Goal: Task Accomplishment & Management: Use online tool/utility

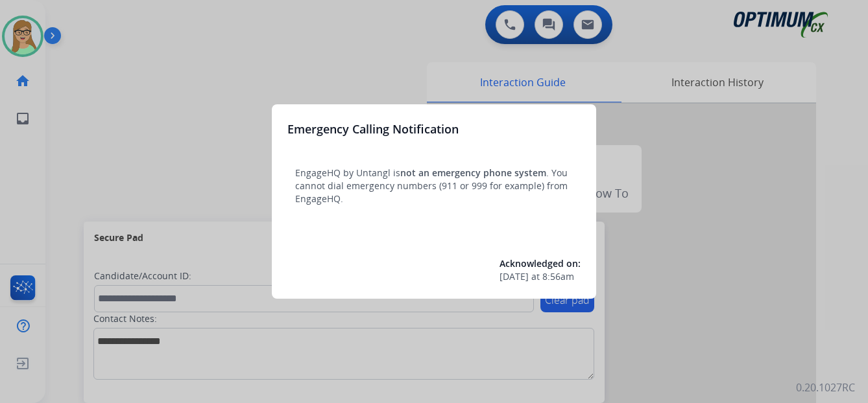
click at [28, 45] on div at bounding box center [434, 201] width 868 height 403
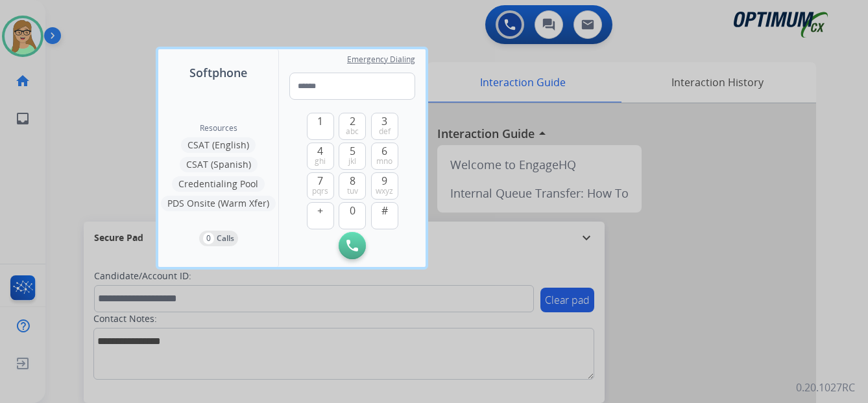
click at [242, 36] on div at bounding box center [434, 201] width 868 height 403
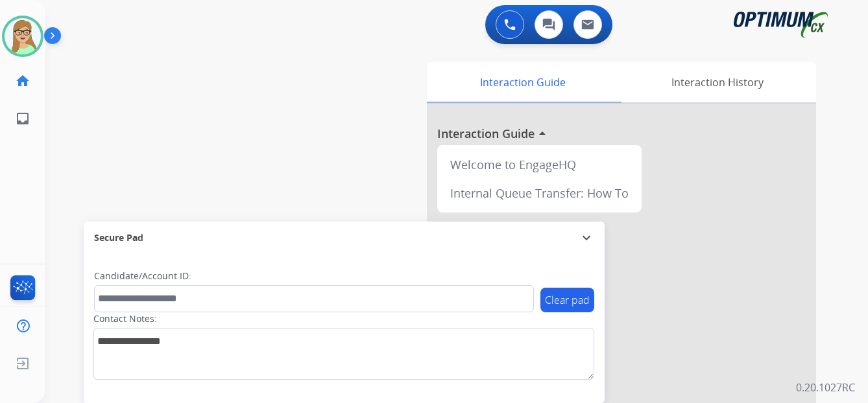
click at [53, 38] on img at bounding box center [55, 38] width 22 height 25
click at [55, 36] on img at bounding box center [55, 38] width 22 height 25
click at [26, 43] on img at bounding box center [23, 36] width 36 height 36
click at [53, 36] on img at bounding box center [55, 38] width 22 height 25
click at [0, 0] on div "Available" at bounding box center [0, 0] width 0 height 0
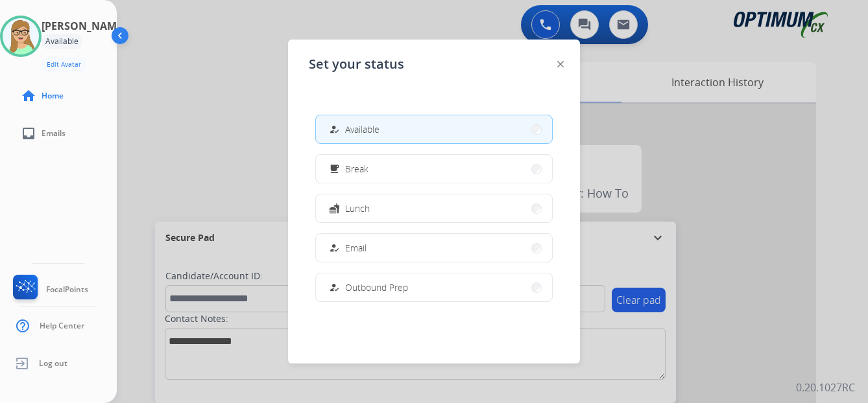
click at [368, 126] on span "Available" at bounding box center [362, 130] width 34 height 14
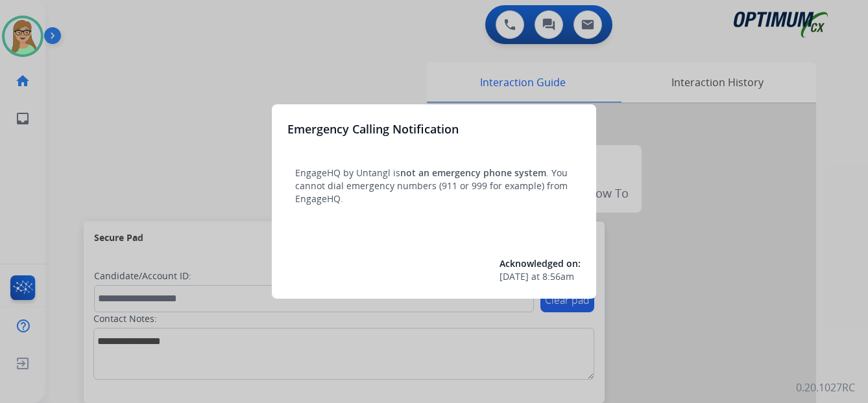
drag, startPoint x: 120, startPoint y: 91, endPoint x: 111, endPoint y: 82, distance: 12.8
click at [111, 82] on div at bounding box center [434, 201] width 868 height 403
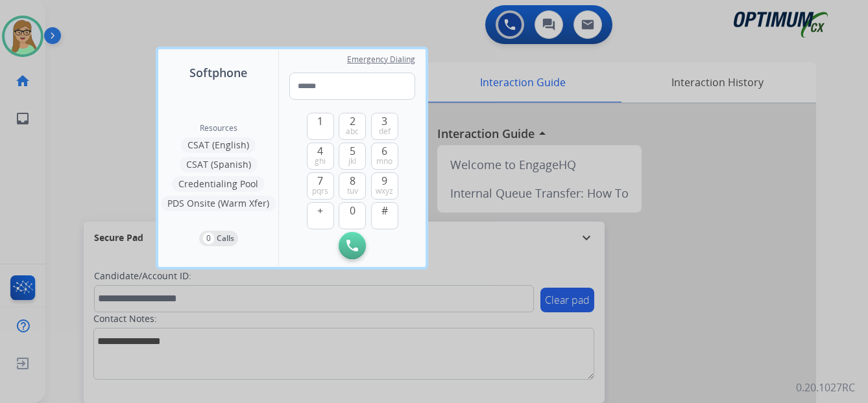
click at [53, 39] on div at bounding box center [434, 201] width 868 height 403
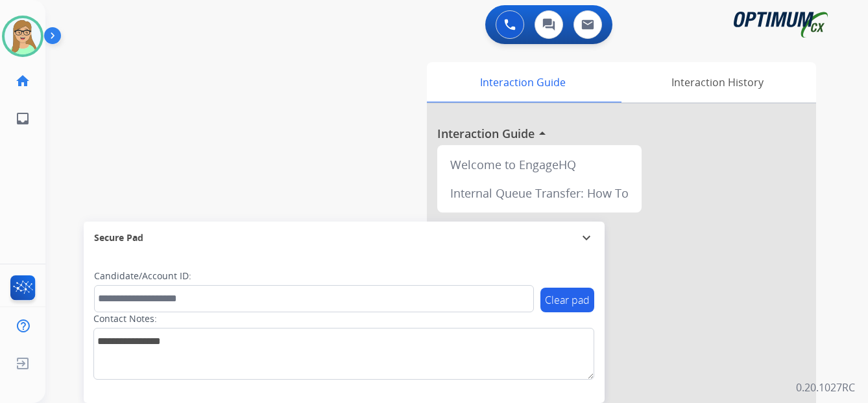
click at [49, 35] on img at bounding box center [55, 38] width 22 height 25
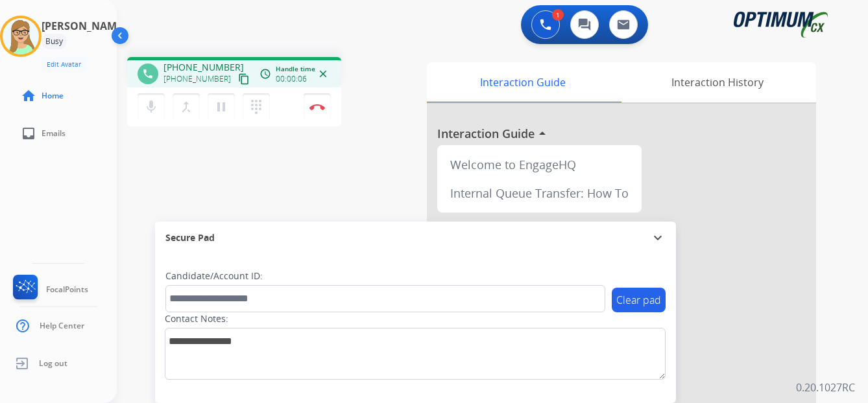
click at [238, 80] on mat-icon "content_copy" at bounding box center [244, 79] width 12 height 12
click at [316, 108] on img at bounding box center [317, 107] width 16 height 6
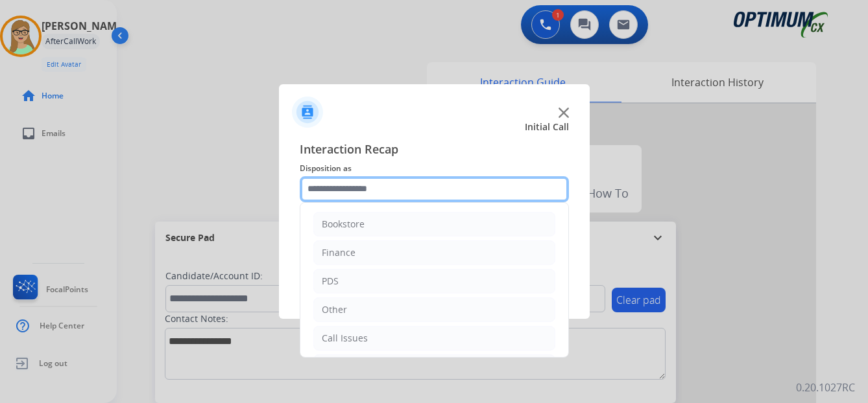
click at [344, 189] on input "text" at bounding box center [434, 189] width 269 height 26
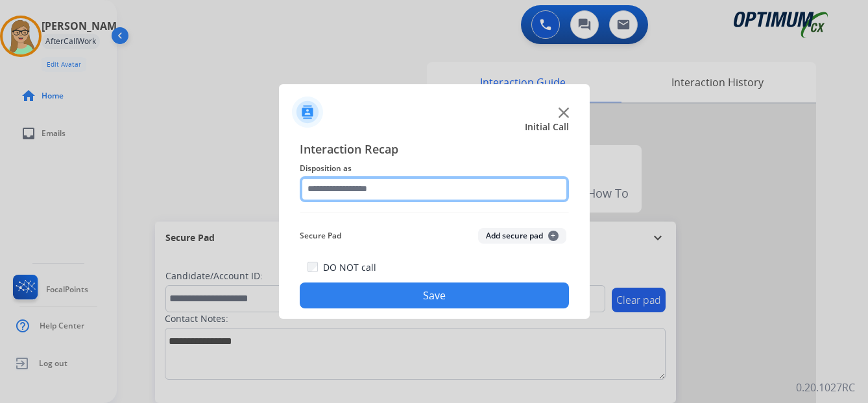
click at [338, 190] on input "text" at bounding box center [434, 189] width 269 height 26
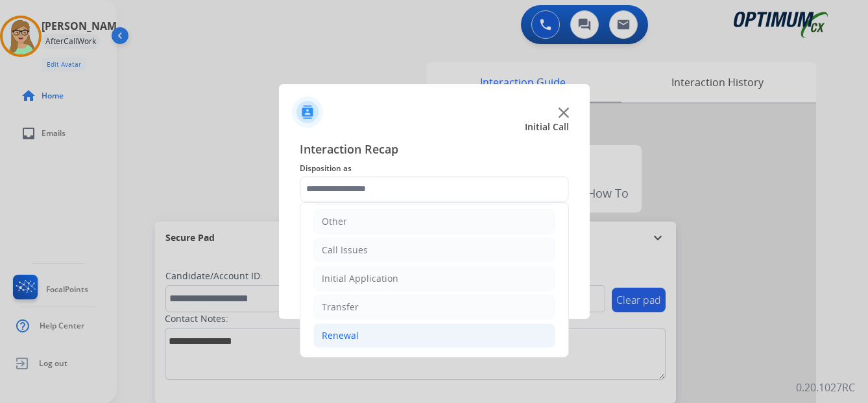
click at [339, 336] on div "Renewal" at bounding box center [340, 335] width 37 height 13
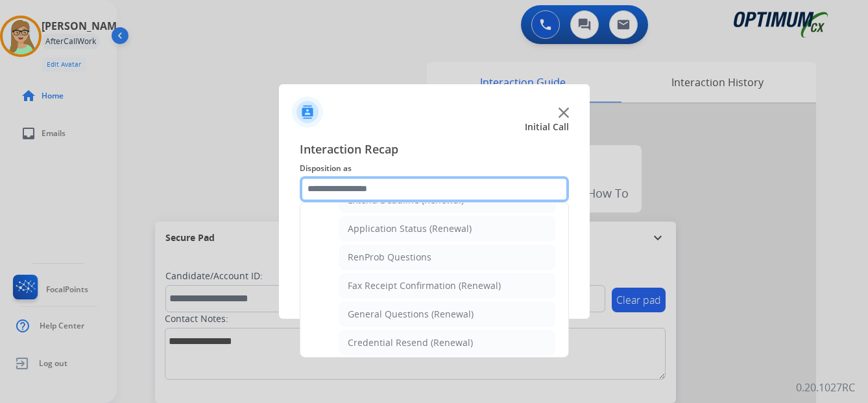
scroll to position [283, 0]
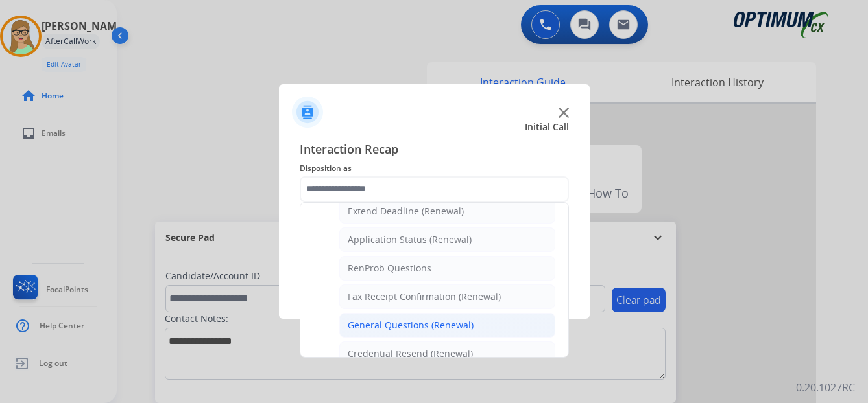
click at [385, 323] on div "General Questions (Renewal)" at bounding box center [411, 325] width 126 height 13
type input "**********"
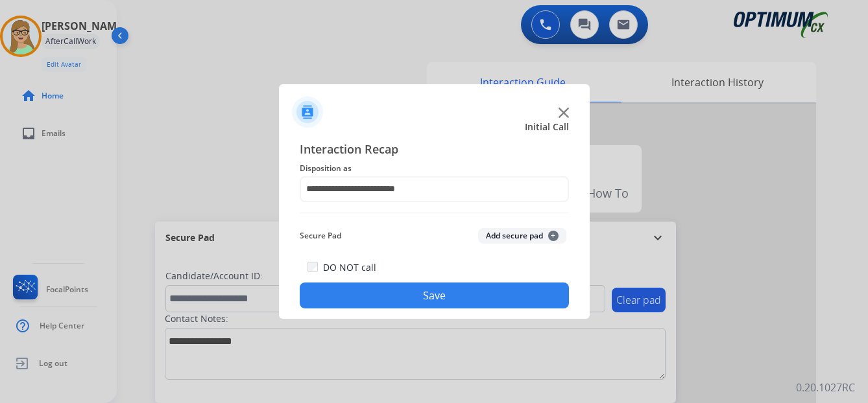
drag, startPoint x: 390, startPoint y: 293, endPoint x: 3, endPoint y: 341, distance: 390.8
click at [0, 316] on app-contact-recap-modal "**********" at bounding box center [0, 201] width 0 height 403
drag, startPoint x: 346, startPoint y: 296, endPoint x: 179, endPoint y: 305, distance: 167.6
click at [331, 298] on button "Save" at bounding box center [434, 296] width 269 height 26
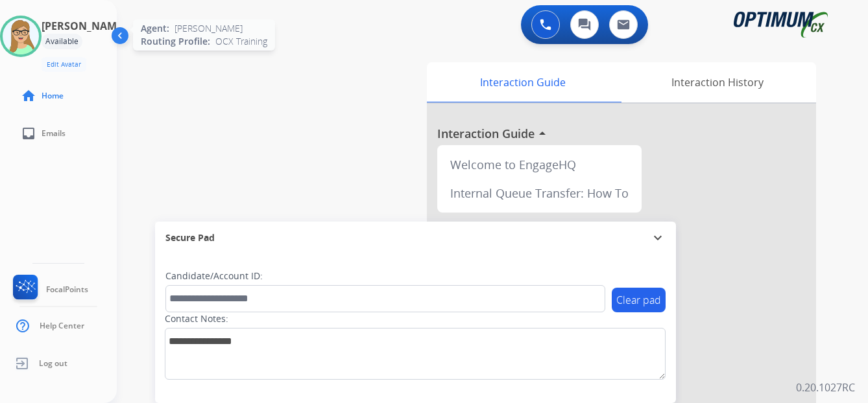
click at [21, 30] on img at bounding box center [21, 36] width 36 height 36
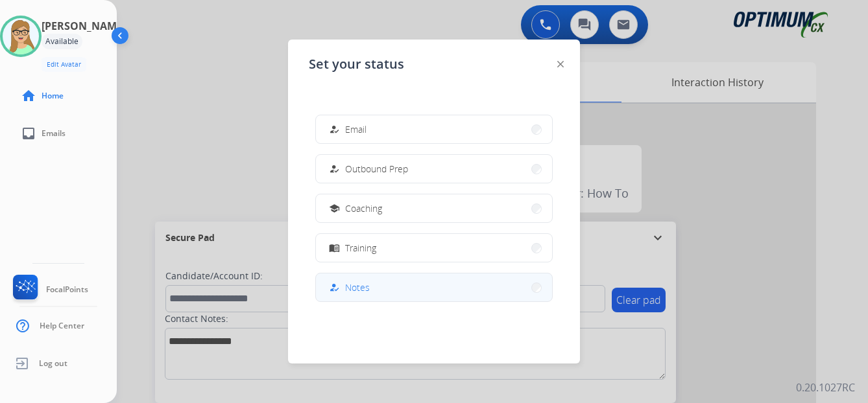
scroll to position [130, 0]
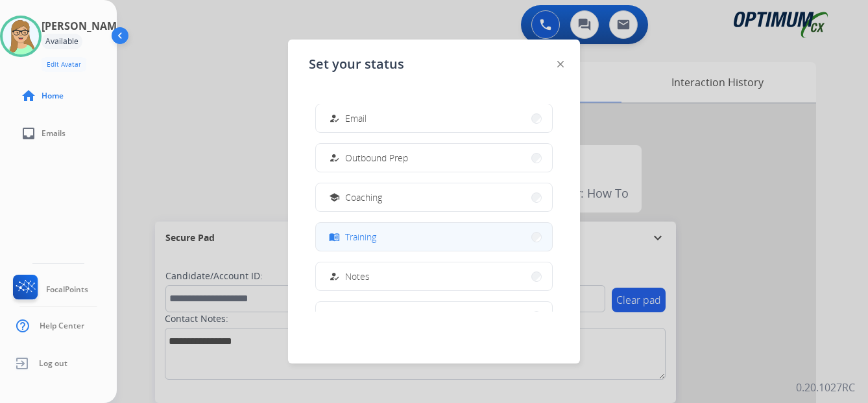
click at [368, 240] on span "Training" at bounding box center [360, 237] width 31 height 14
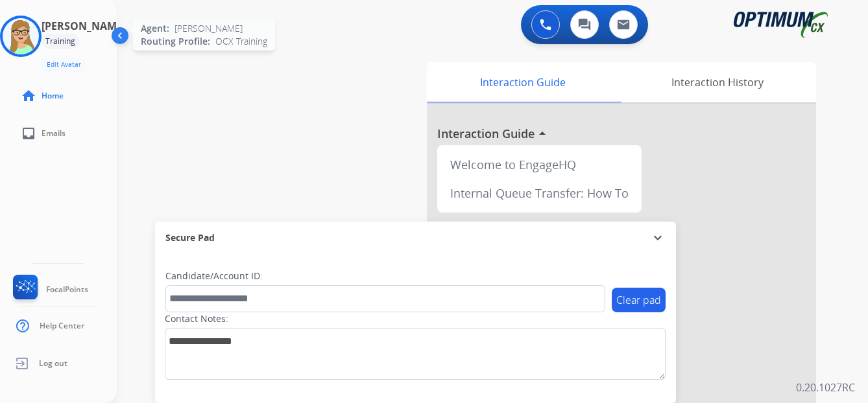
click at [29, 39] on img at bounding box center [21, 36] width 36 height 36
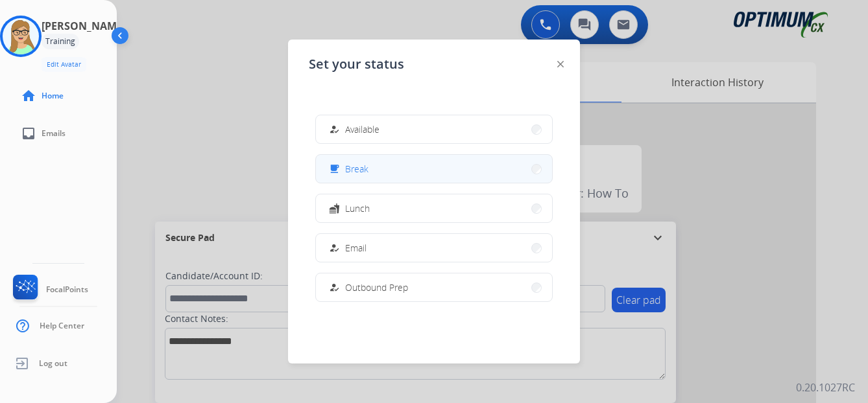
click at [344, 167] on div "free_breakfast" at bounding box center [335, 169] width 19 height 16
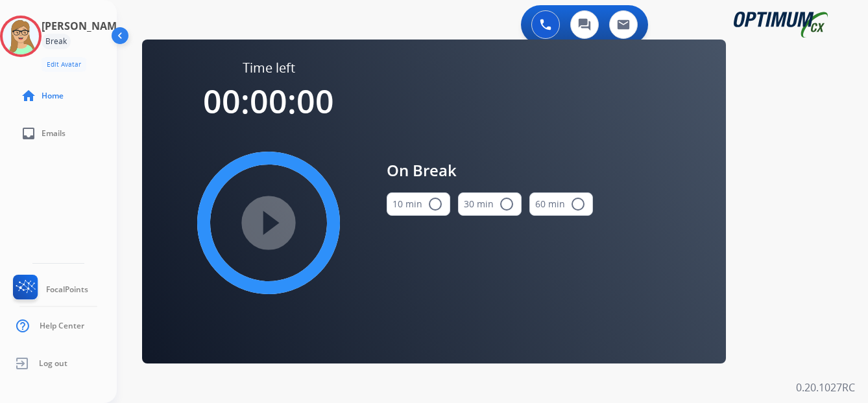
click at [438, 206] on mat-icon "radio_button_unchecked" at bounding box center [435, 205] width 16 height 16
click at [276, 226] on mat-icon "play_circle_filled" at bounding box center [269, 223] width 16 height 16
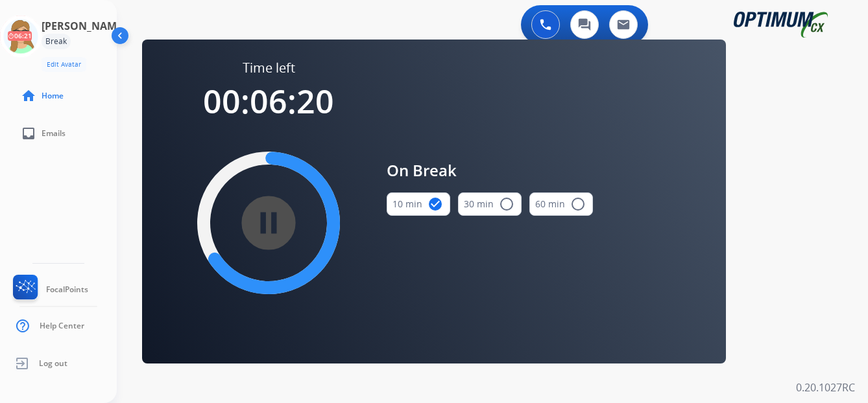
click at [32, 202] on div "[PERSON_NAME] Break Edit Avatar 06:21 Agent: [PERSON_NAME] Profile: OCX Trainin…" at bounding box center [58, 201] width 117 height 403
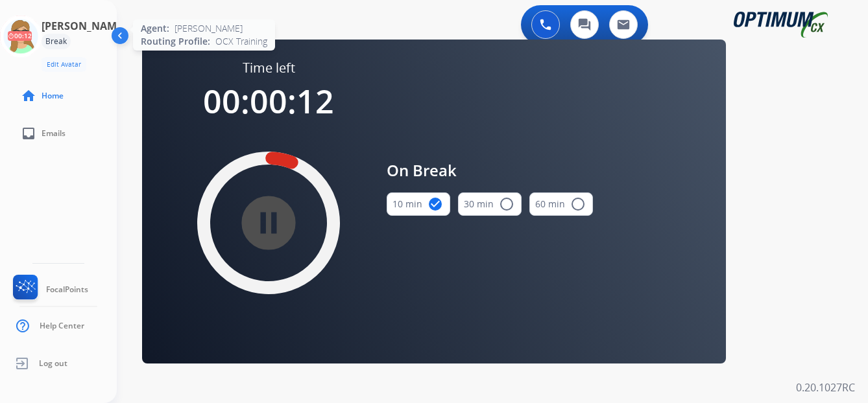
click at [33, 40] on icon at bounding box center [21, 37] width 42 height 42
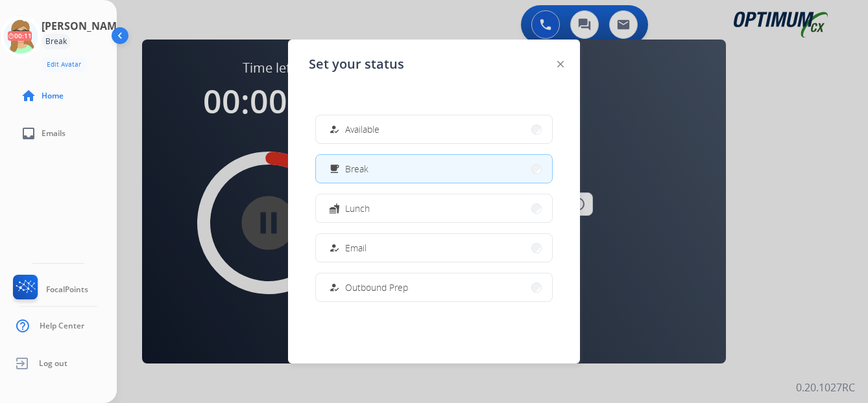
drag, startPoint x: 346, startPoint y: 128, endPoint x: 333, endPoint y: 139, distance: 17.0
click at [344, 130] on div "how_to_reg Available" at bounding box center [352, 130] width 53 height 16
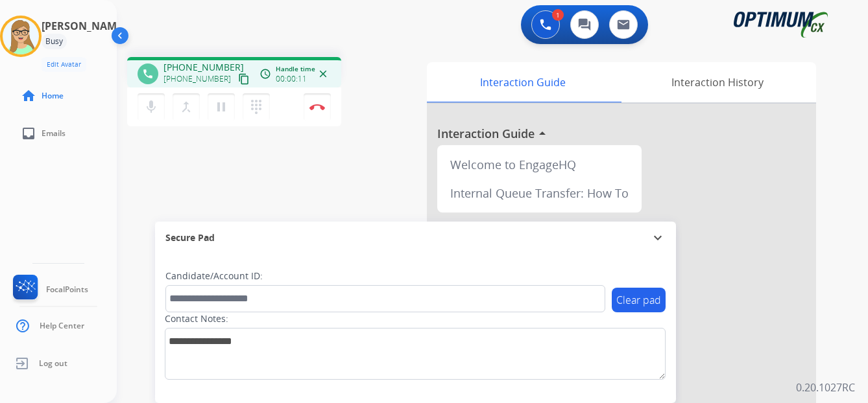
click at [48, 193] on div "[PERSON_NAME] Edit Avatar Agent: [PERSON_NAME] Profile: OCX Training home Home …" at bounding box center [58, 201] width 117 height 403
click at [238, 79] on mat-icon "content_copy" at bounding box center [244, 79] width 12 height 12
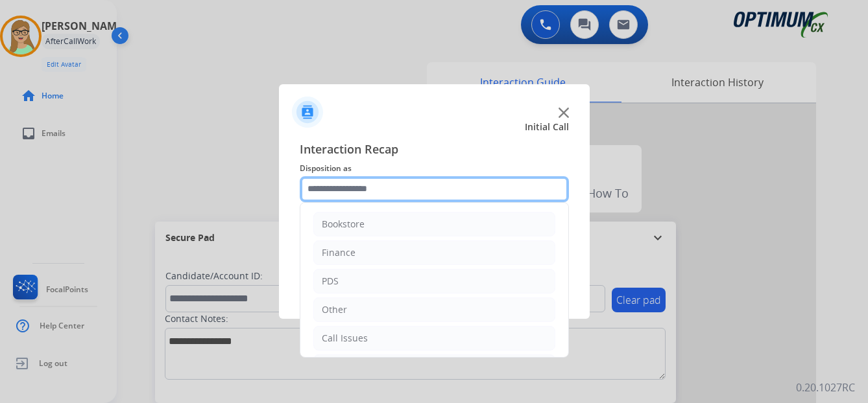
click at [345, 194] on input "text" at bounding box center [434, 189] width 269 height 26
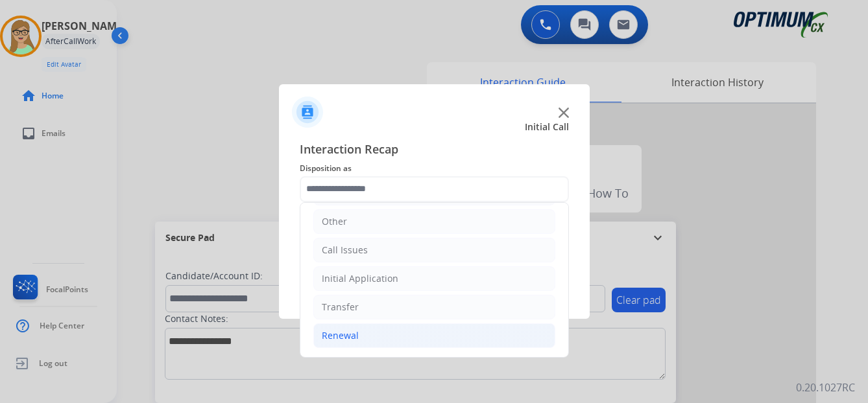
click at [337, 335] on div "Renewal" at bounding box center [340, 335] width 37 height 13
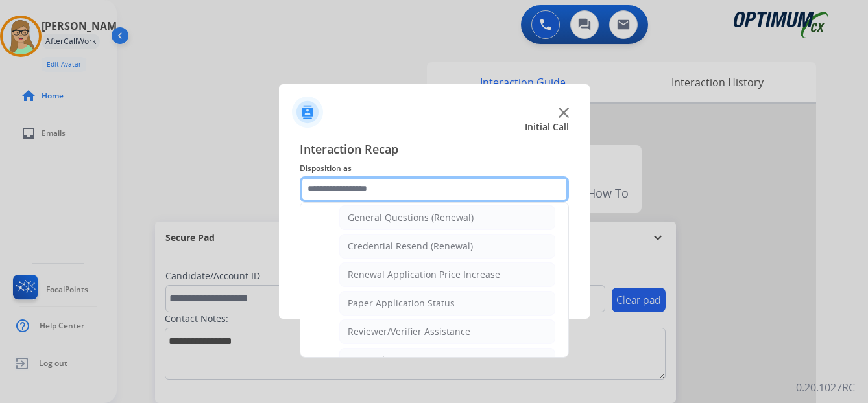
scroll to position [371, 0]
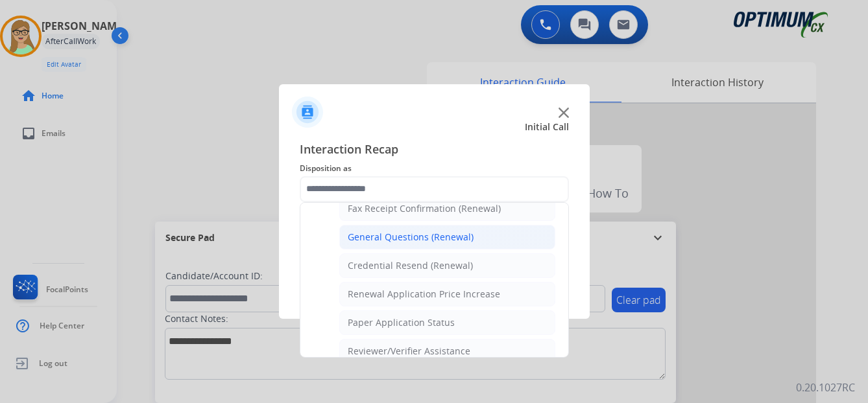
click at [394, 235] on div "General Questions (Renewal)" at bounding box center [411, 237] width 126 height 13
type input "**********"
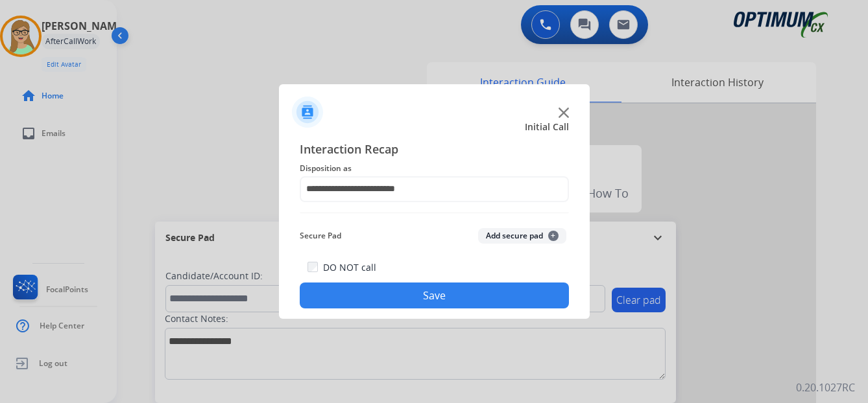
drag, startPoint x: 355, startPoint y: 297, endPoint x: 169, endPoint y: 307, distance: 187.1
click at [340, 300] on button "Save" at bounding box center [434, 296] width 269 height 26
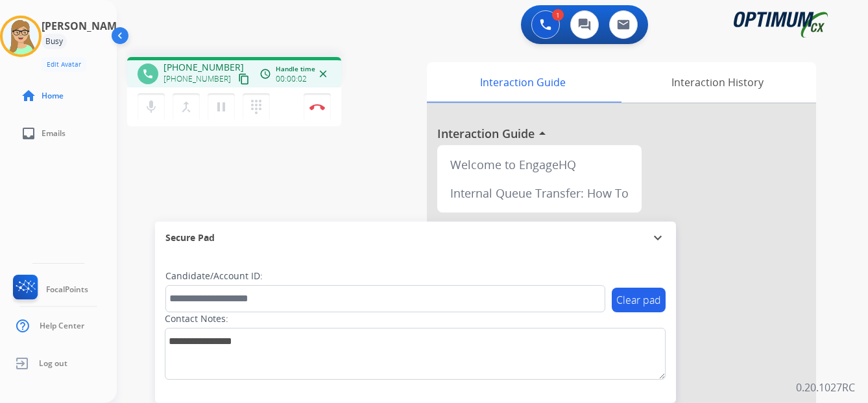
click at [238, 80] on mat-icon "content_copy" at bounding box center [244, 79] width 12 height 12
click at [319, 107] on img at bounding box center [317, 107] width 16 height 6
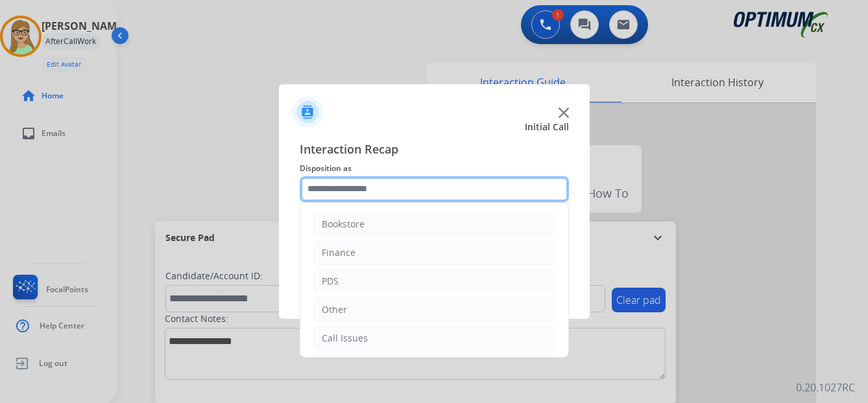
click at [353, 189] on input "text" at bounding box center [434, 189] width 269 height 26
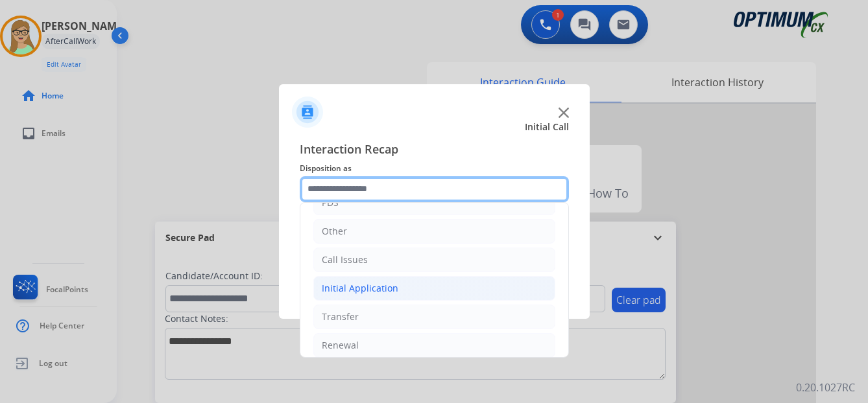
scroll to position [88, 0]
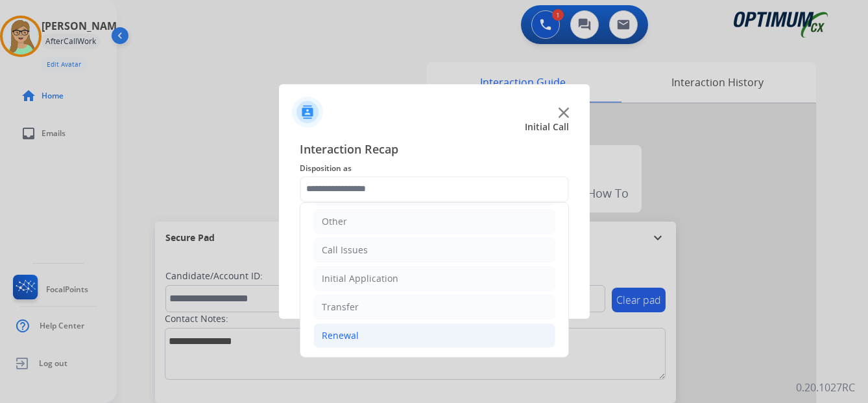
click at [350, 329] on div "Renewal" at bounding box center [340, 335] width 37 height 13
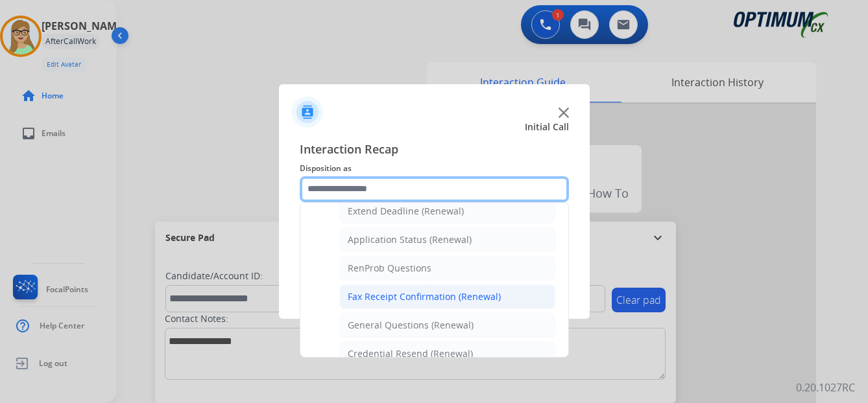
scroll to position [348, 0]
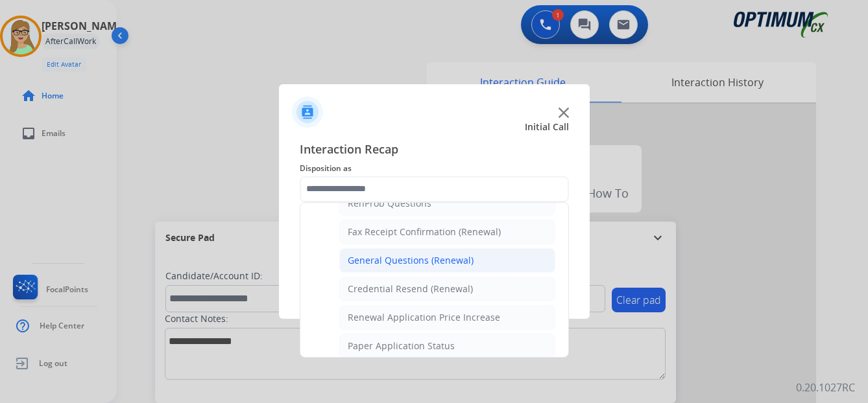
click at [416, 260] on div "General Questions (Renewal)" at bounding box center [411, 260] width 126 height 13
type input "**********"
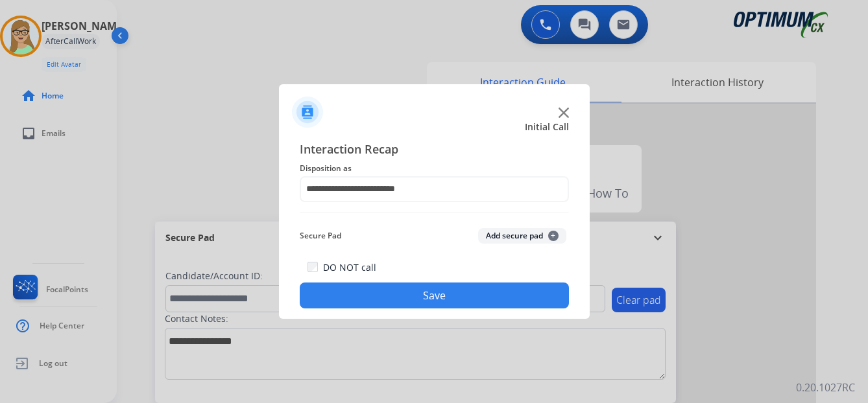
drag, startPoint x: 447, startPoint y: 298, endPoint x: 435, endPoint y: 298, distance: 12.3
click at [442, 298] on button "Save" at bounding box center [434, 296] width 269 height 26
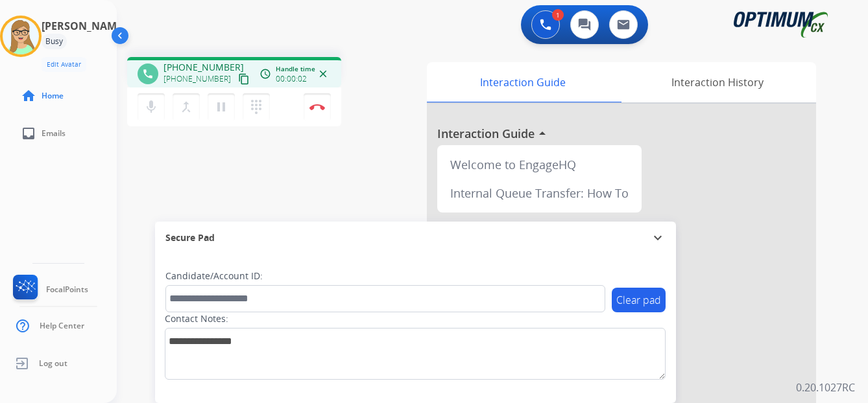
click at [238, 80] on mat-icon "content_copy" at bounding box center [244, 79] width 12 height 12
click at [222, 107] on mat-icon "pause" at bounding box center [221, 107] width 16 height 16
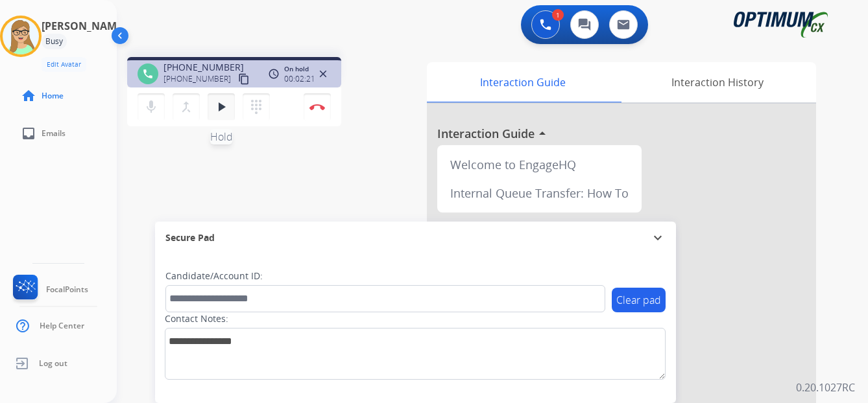
click at [218, 106] on mat-icon "play_arrow" at bounding box center [221, 107] width 16 height 16
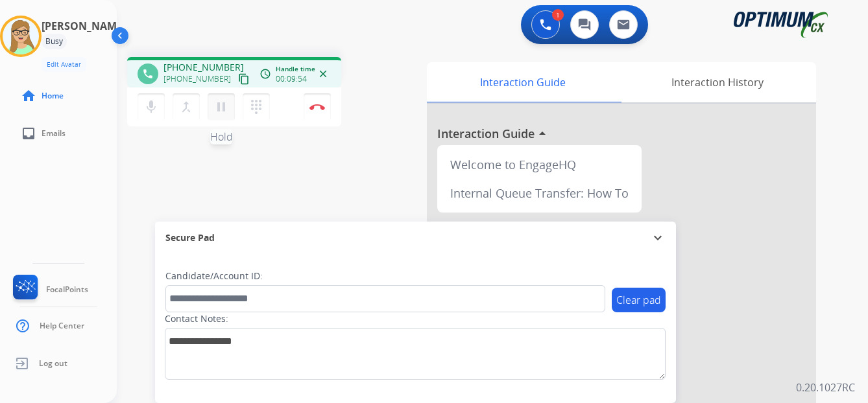
click at [224, 109] on mat-icon "pause" at bounding box center [221, 107] width 16 height 16
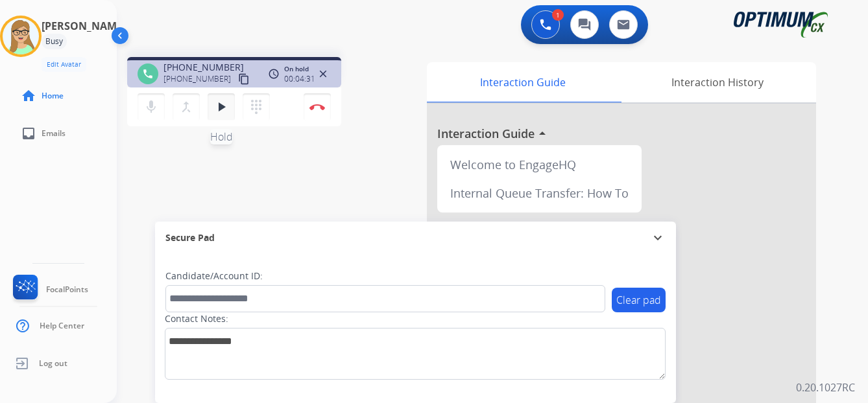
click at [224, 105] on mat-icon "play_arrow" at bounding box center [221, 107] width 16 height 16
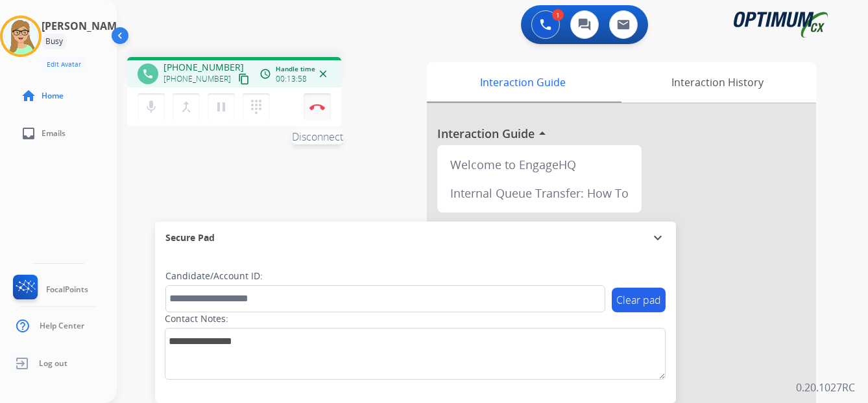
click at [318, 106] on img at bounding box center [317, 107] width 16 height 6
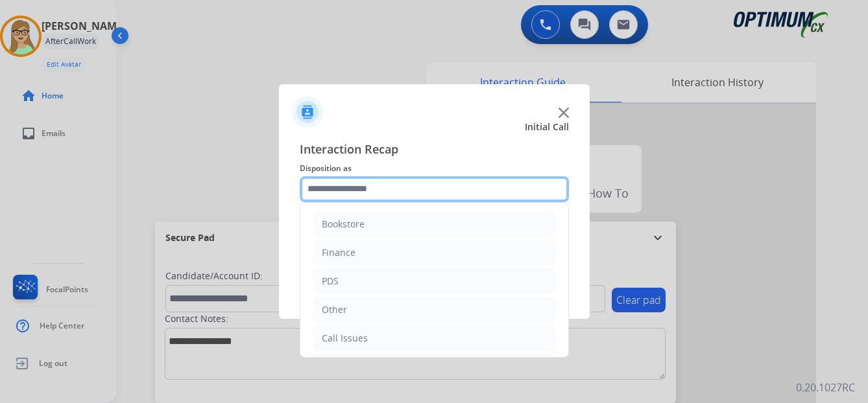
click at [348, 192] on input "text" at bounding box center [434, 189] width 269 height 26
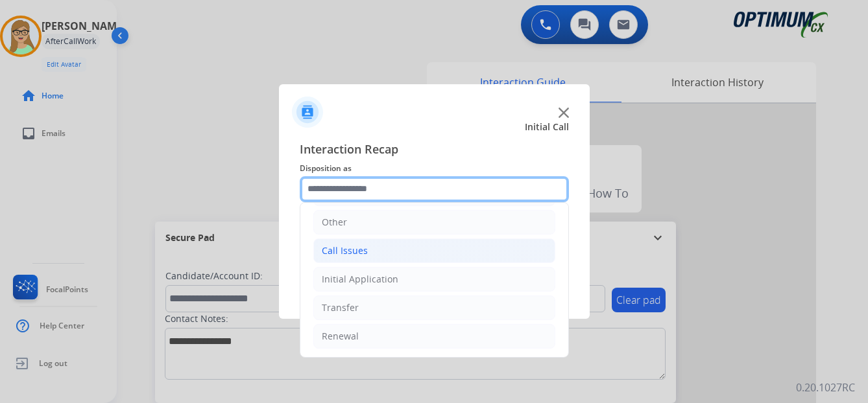
scroll to position [88, 0]
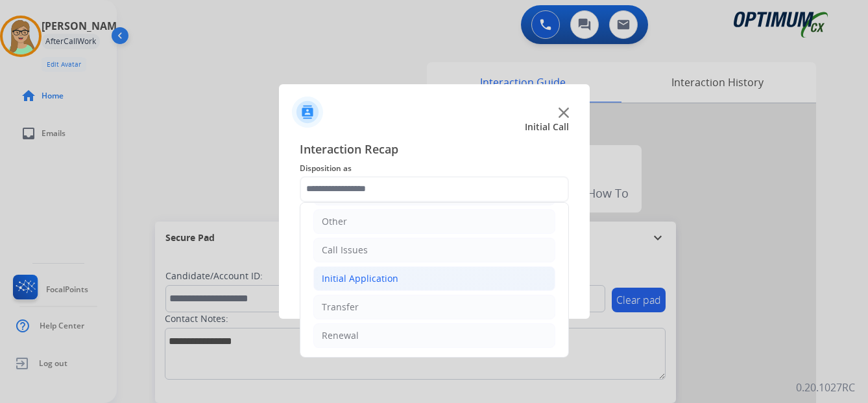
click at [381, 276] on div "Initial Application" at bounding box center [360, 278] width 77 height 13
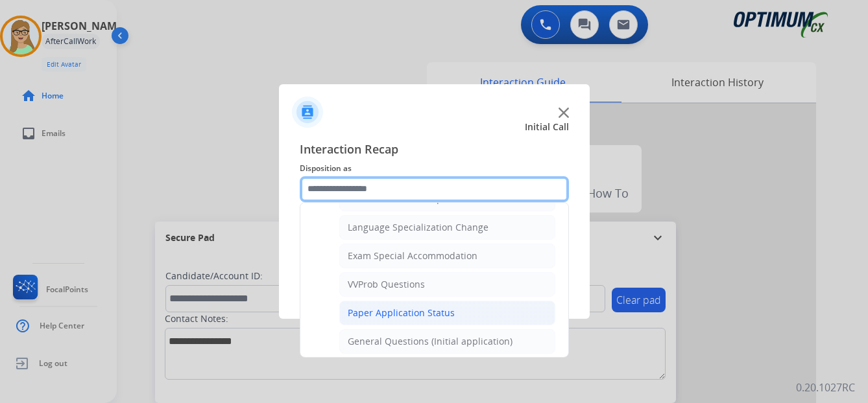
scroll to position [672, 0]
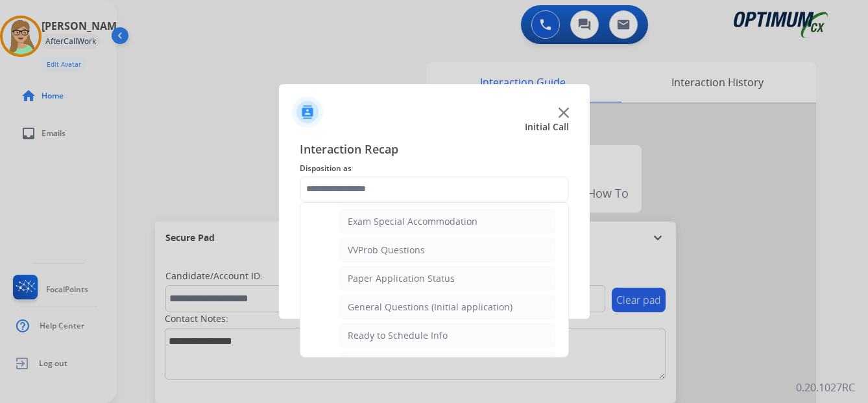
click at [401, 309] on div "General Questions (Initial application)" at bounding box center [430, 307] width 165 height 13
type input "**********"
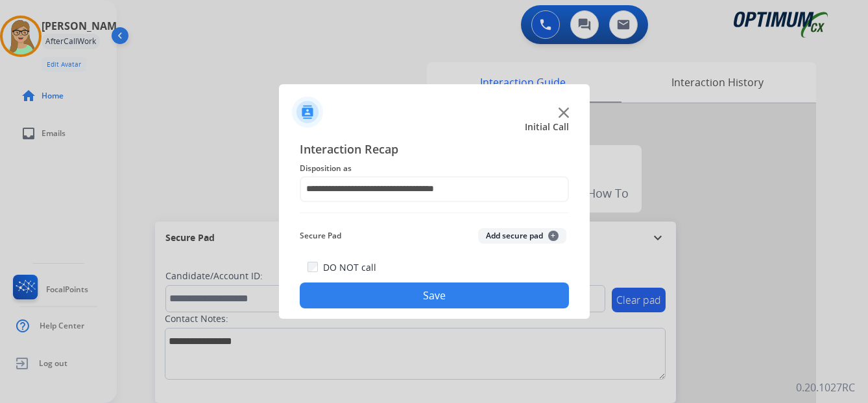
click at [396, 289] on button "Save" at bounding box center [434, 296] width 269 height 26
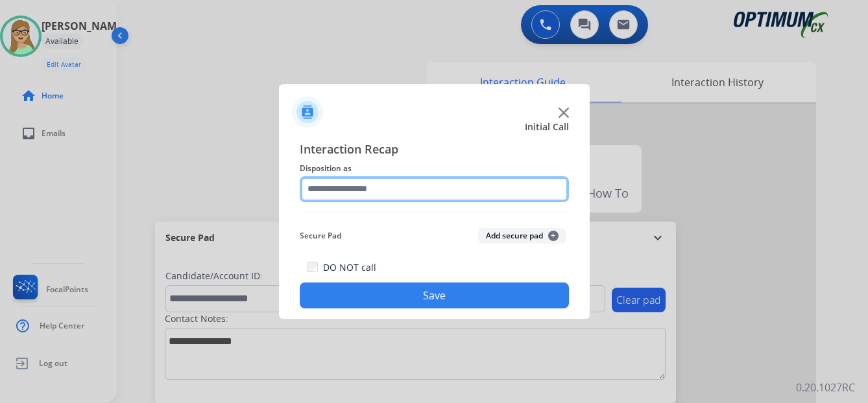
click at [377, 188] on input "text" at bounding box center [434, 189] width 269 height 26
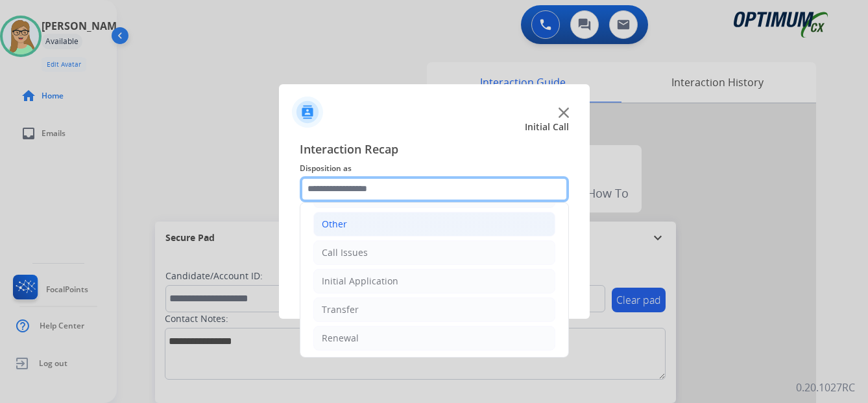
scroll to position [88, 0]
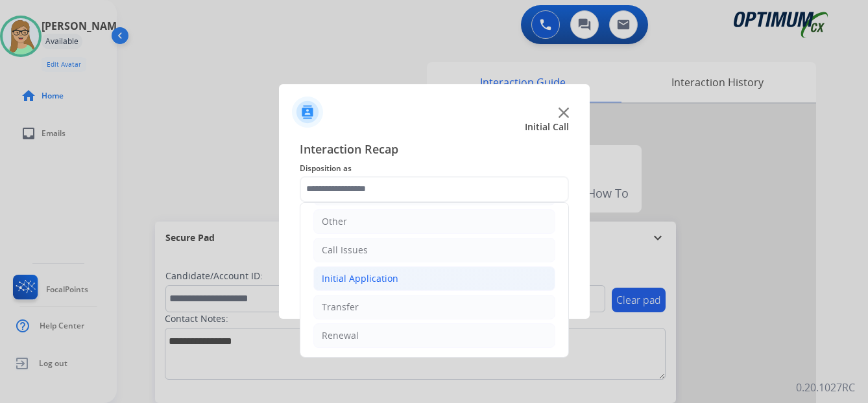
click at [377, 276] on div "Initial Application" at bounding box center [360, 278] width 77 height 13
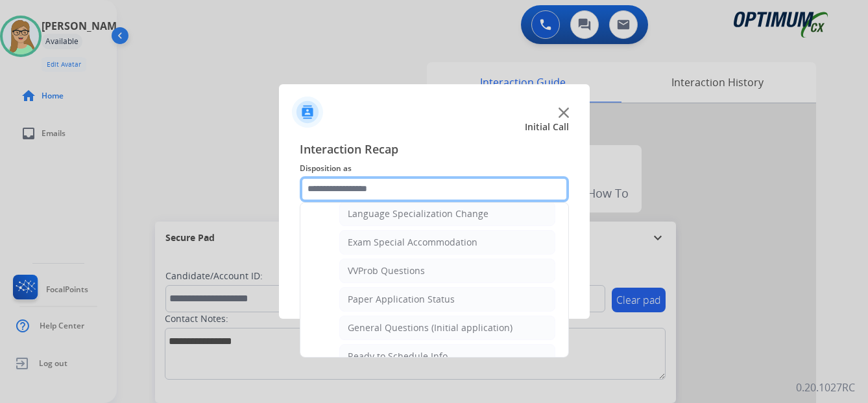
scroll to position [672, 0]
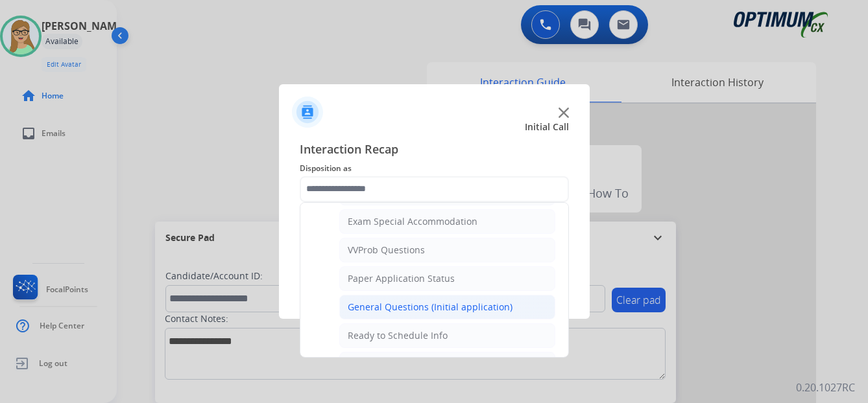
click at [383, 305] on div "General Questions (Initial application)" at bounding box center [430, 307] width 165 height 13
type input "**********"
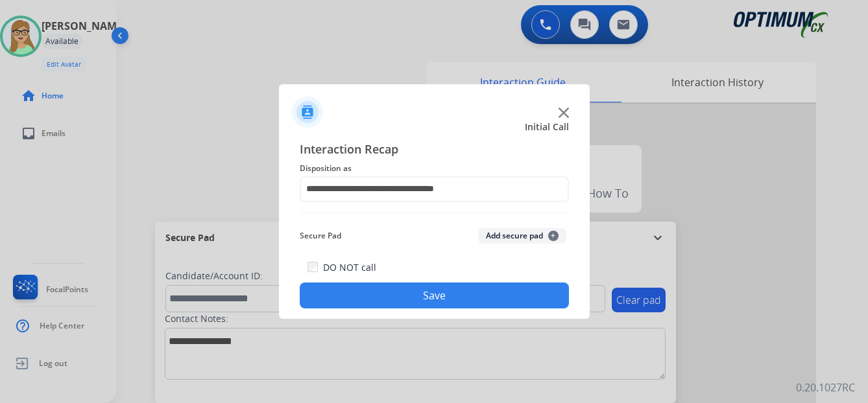
click at [414, 294] on button "Save" at bounding box center [434, 296] width 269 height 26
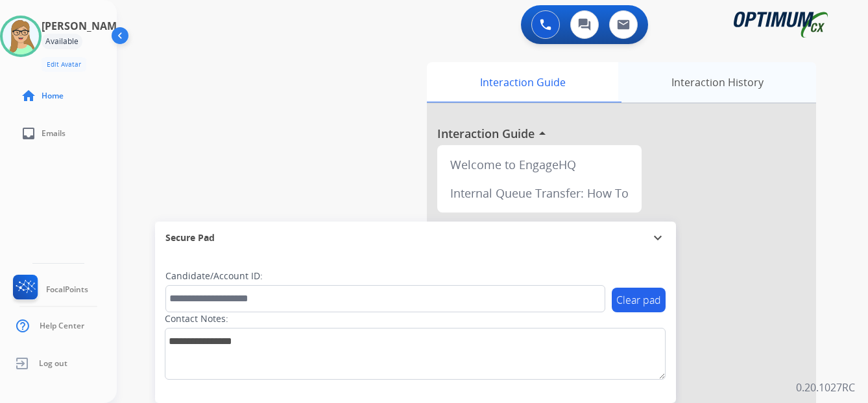
click at [745, 78] on div "Interaction History" at bounding box center [717, 82] width 198 height 40
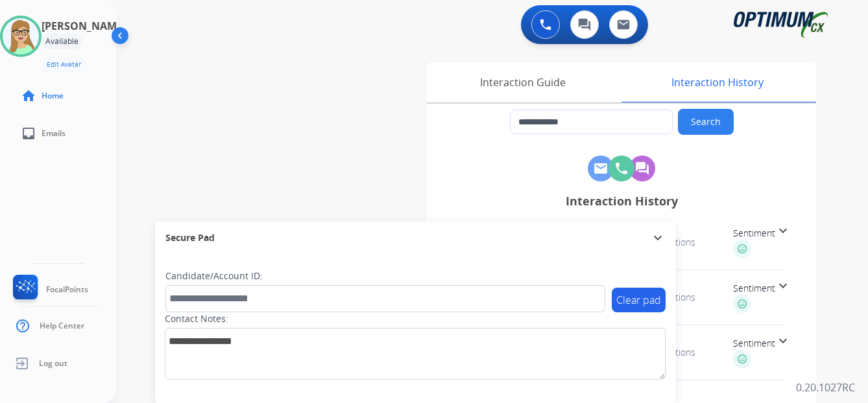
click at [771, 235] on span "Sentiment" at bounding box center [754, 233] width 42 height 13
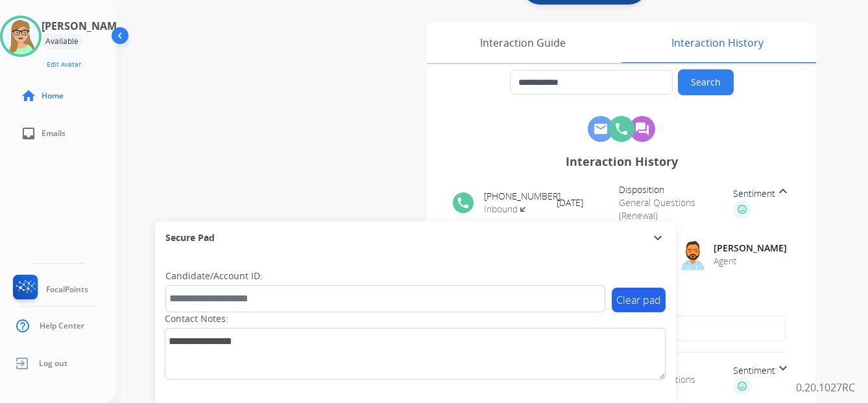
scroll to position [0, 0]
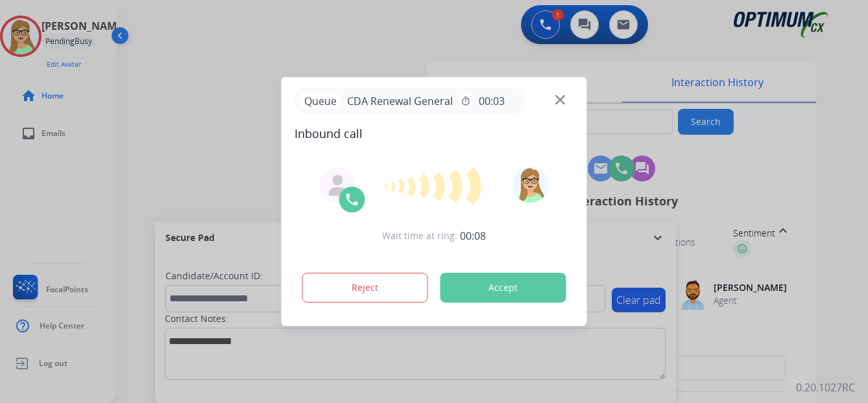
type input "**********"
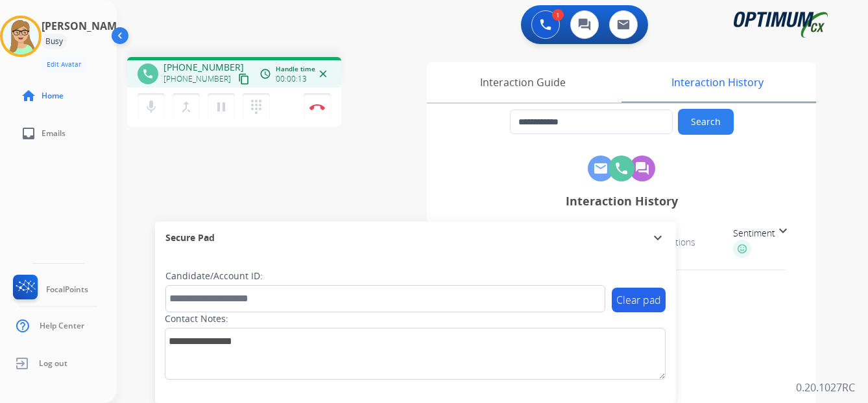
drag, startPoint x: 229, startPoint y: 78, endPoint x: 222, endPoint y: 79, distance: 6.5
click at [238, 79] on mat-icon "content_copy" at bounding box center [244, 79] width 12 height 12
click at [319, 106] on img at bounding box center [317, 107] width 16 height 6
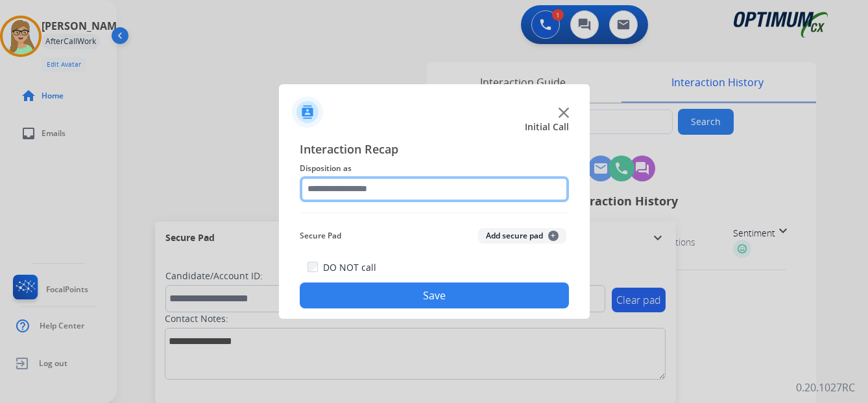
click at [372, 187] on input "text" at bounding box center [434, 189] width 269 height 26
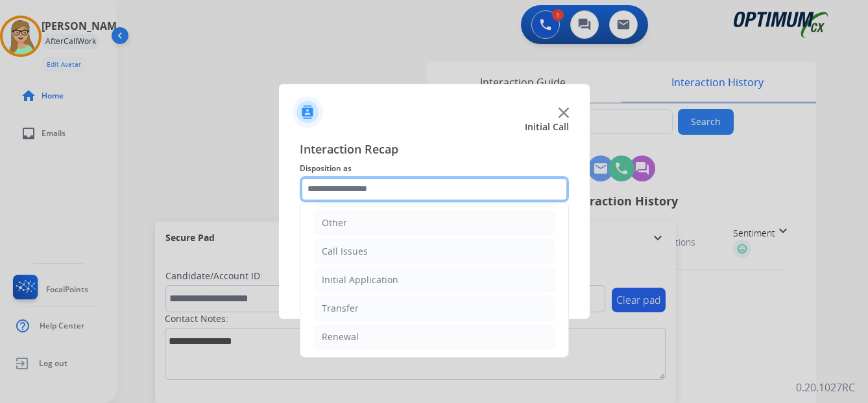
scroll to position [88, 0]
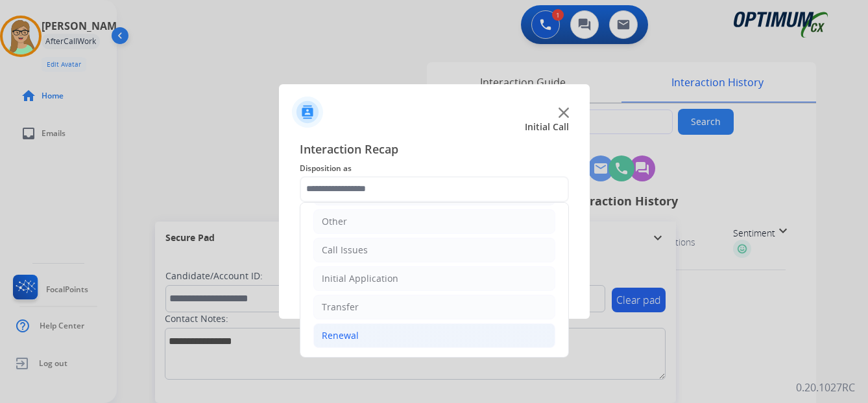
click at [339, 333] on div "Renewal" at bounding box center [340, 335] width 37 height 13
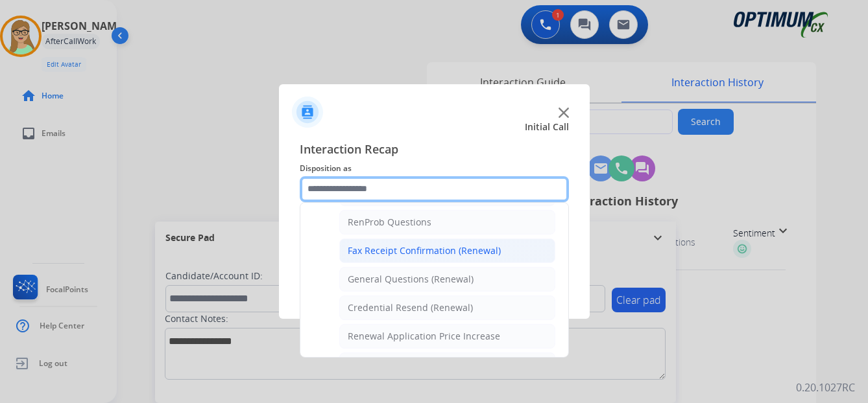
scroll to position [306, 0]
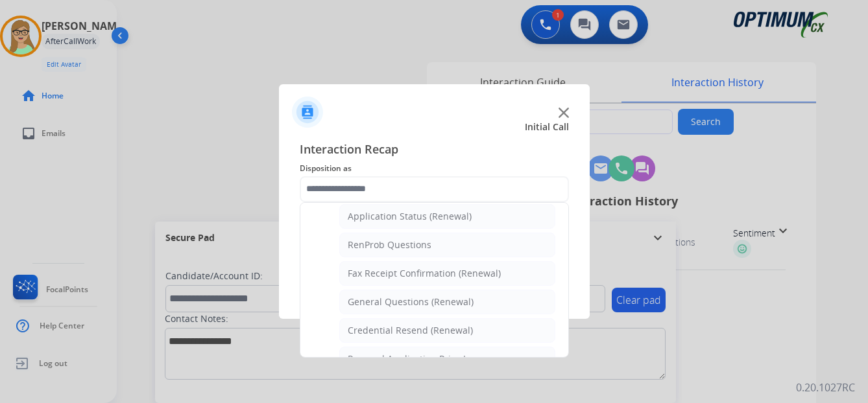
click at [386, 298] on div "General Questions (Renewal)" at bounding box center [411, 302] width 126 height 13
type input "**********"
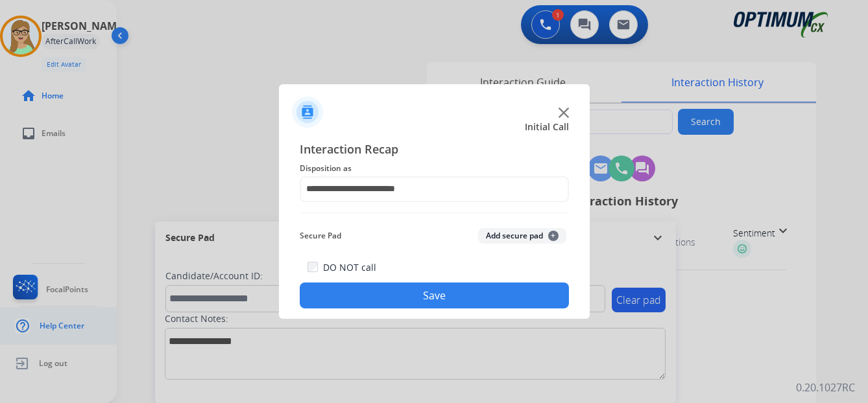
drag, startPoint x: 380, startPoint y: 294, endPoint x: 3, endPoint y: 316, distance: 377.5
click at [374, 294] on button "Save" at bounding box center [434, 296] width 269 height 26
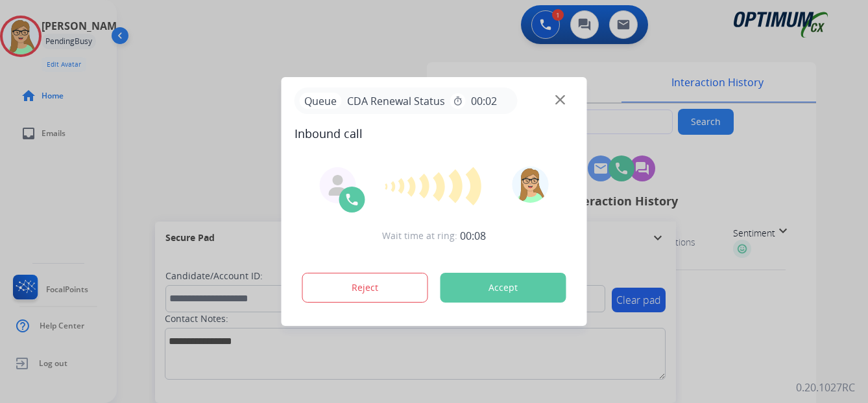
type input "**********"
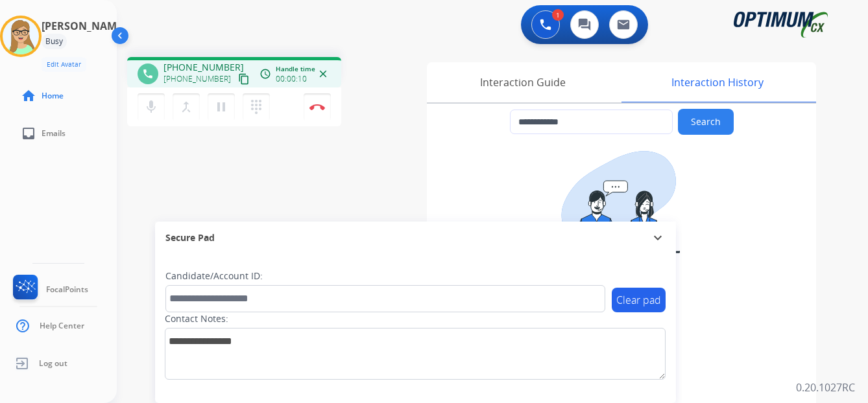
click at [238, 80] on mat-icon "content_copy" at bounding box center [244, 79] width 12 height 12
click at [316, 105] on img at bounding box center [317, 107] width 16 height 6
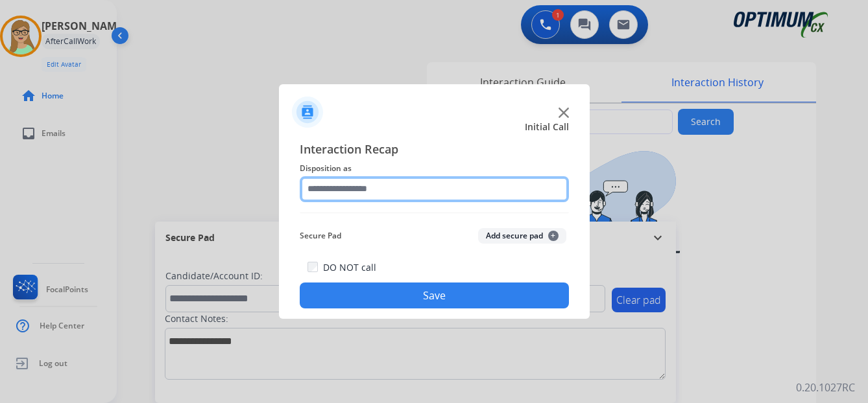
click at [355, 187] on input "text" at bounding box center [434, 189] width 269 height 26
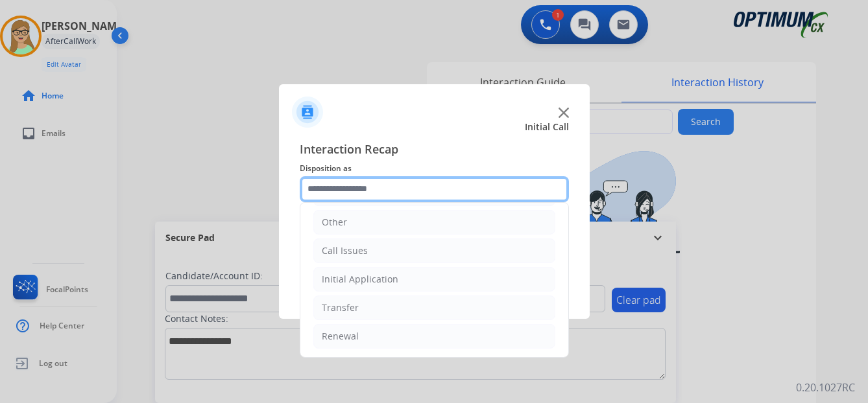
scroll to position [88, 0]
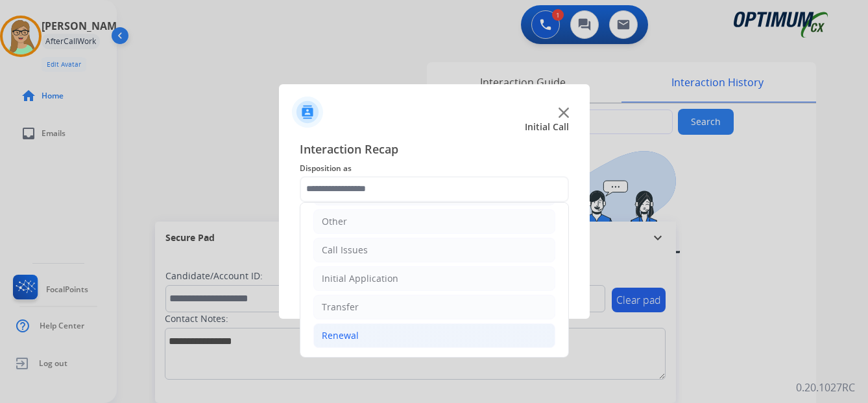
click at [339, 334] on div "Renewal" at bounding box center [340, 335] width 37 height 13
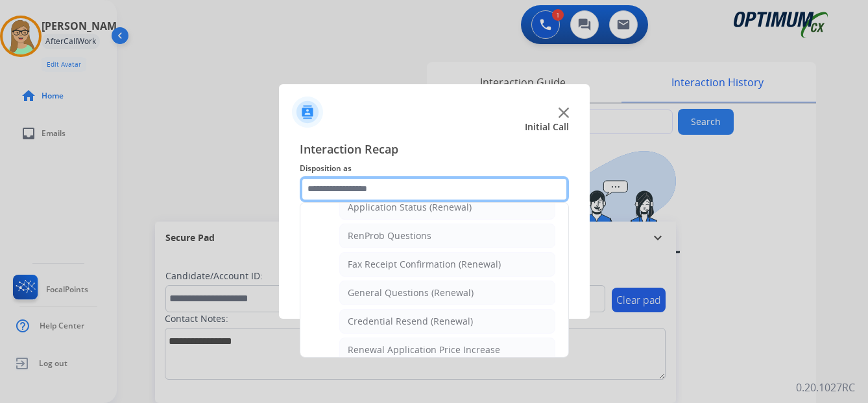
scroll to position [348, 0]
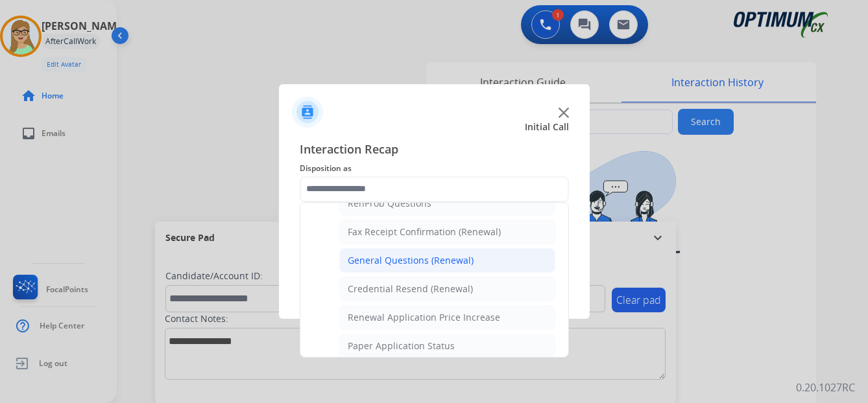
click at [398, 257] on div "General Questions (Renewal)" at bounding box center [411, 260] width 126 height 13
type input "**********"
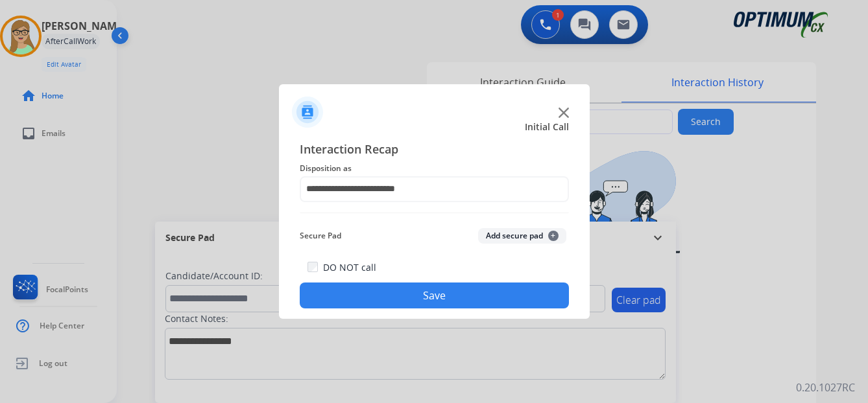
drag, startPoint x: 384, startPoint y: 292, endPoint x: 1, endPoint y: 268, distance: 383.4
click at [381, 292] on button "Save" at bounding box center [434, 296] width 269 height 26
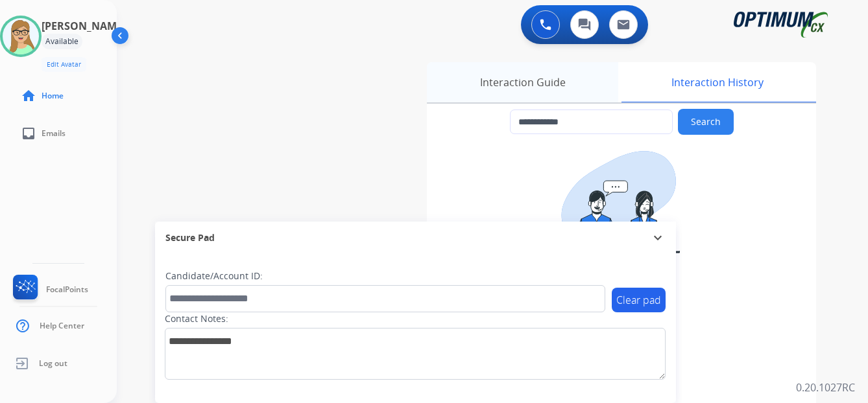
click at [478, 92] on div "Interaction Guide" at bounding box center [522, 82] width 191 height 40
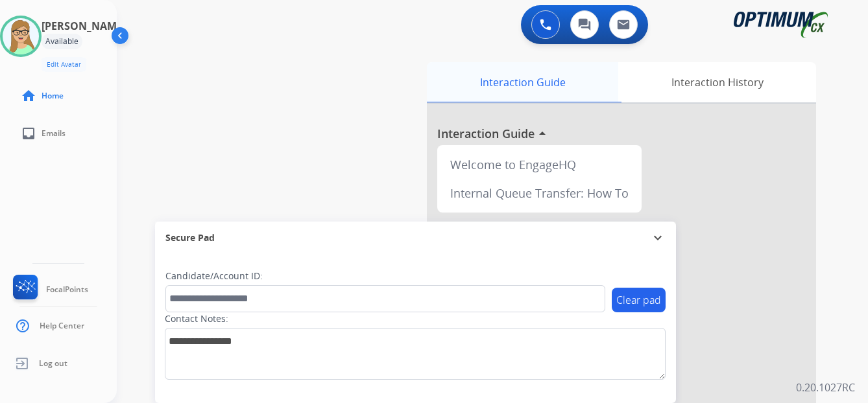
scroll to position [184, 0]
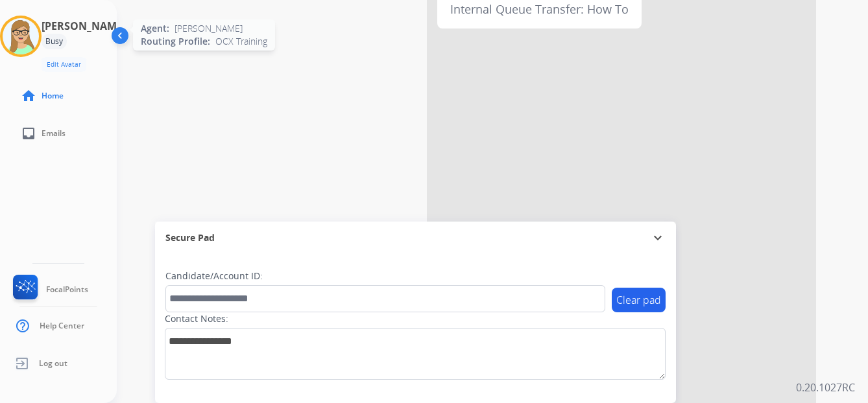
click at [32, 39] on img at bounding box center [21, 36] width 36 height 36
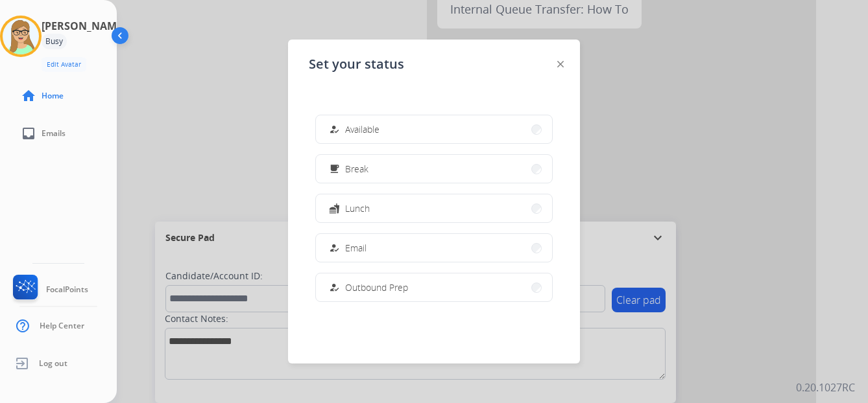
click at [239, 143] on div at bounding box center [434, 201] width 868 height 403
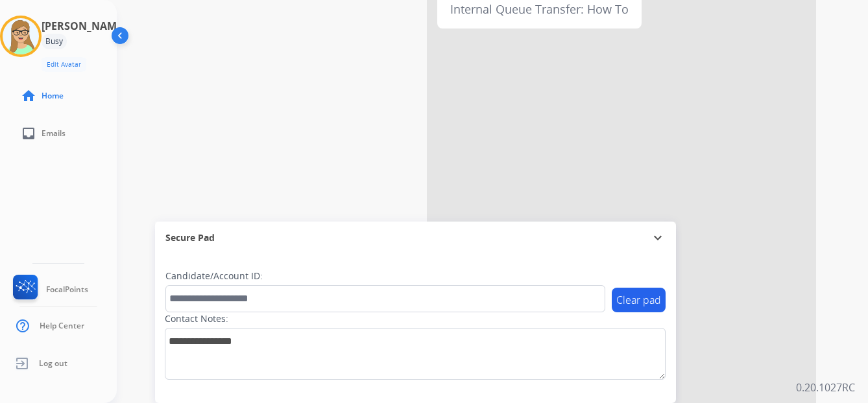
click at [326, 102] on div "phone [PHONE_NUMBER] [PHONE_NUMBER] content_copy access_time Call metrics Queue…" at bounding box center [477, 133] width 720 height 541
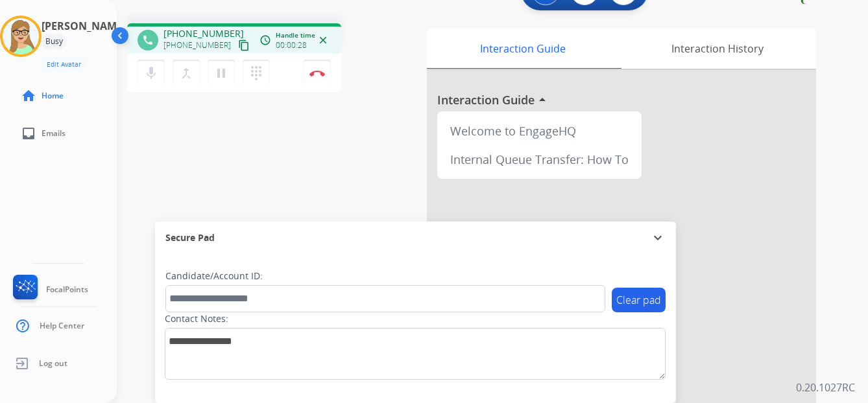
scroll to position [0, 0]
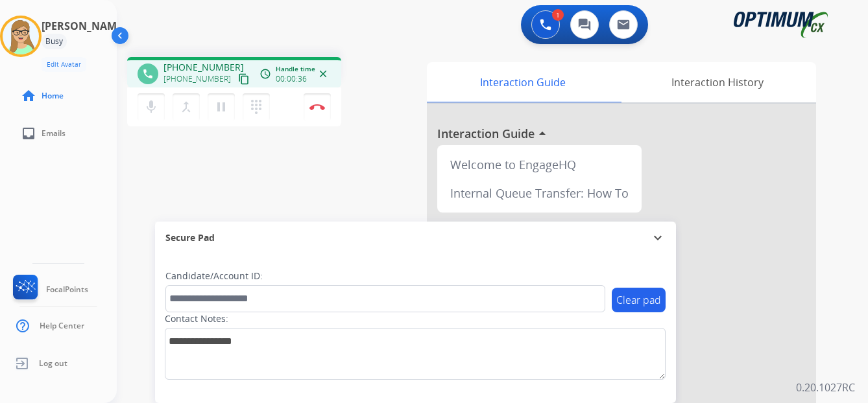
click at [238, 78] on mat-icon "content_copy" at bounding box center [244, 79] width 12 height 12
drag, startPoint x: 224, startPoint y: 102, endPoint x: 73, endPoint y: 145, distance: 156.9
click at [224, 103] on div "phone [PHONE_NUMBER] [PHONE_NUMBER] content_copy Copied! access_time Call metri…" at bounding box center [234, 93] width 214 height 73
click at [256, 102] on mat-icon "dialpad" at bounding box center [256, 107] width 16 height 16
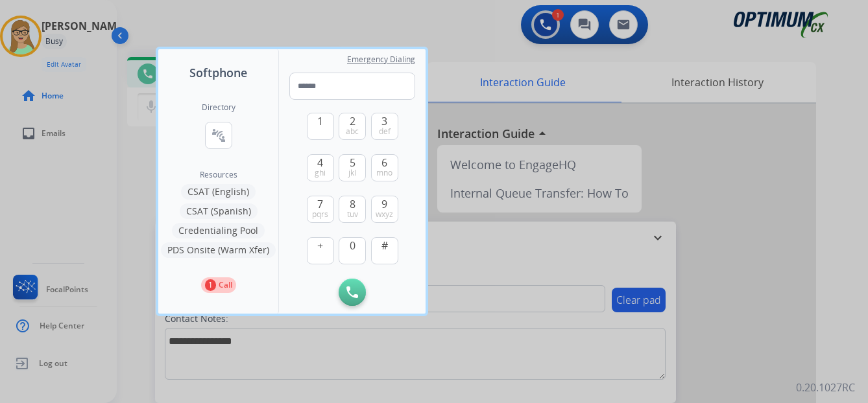
click at [228, 213] on button "CSAT (Spanish)" at bounding box center [219, 212] width 78 height 16
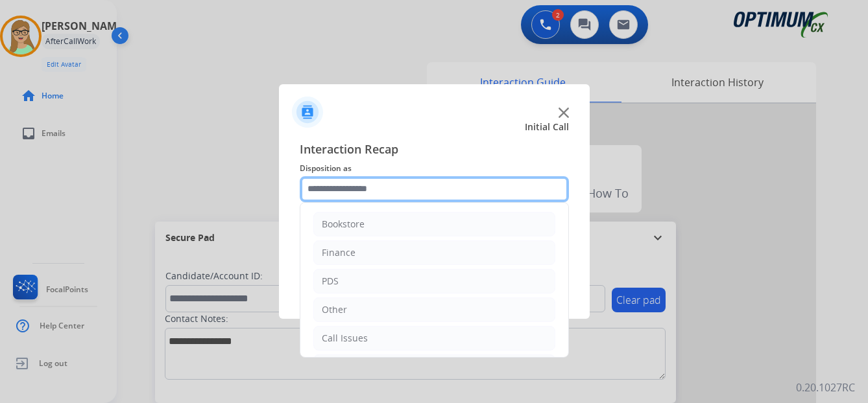
click at [337, 191] on input "text" at bounding box center [434, 189] width 269 height 26
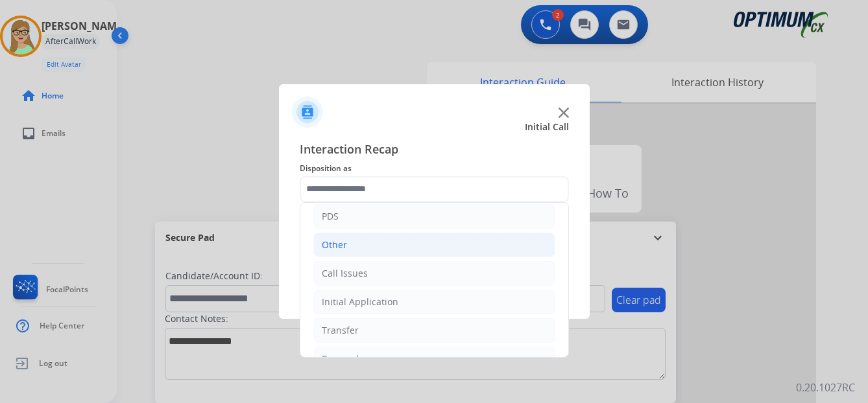
click at [329, 243] on div "Other" at bounding box center [334, 245] width 25 height 13
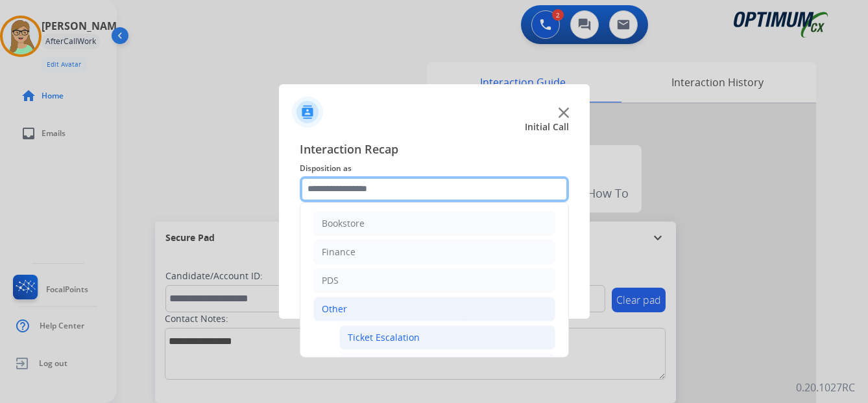
scroll to position [0, 0]
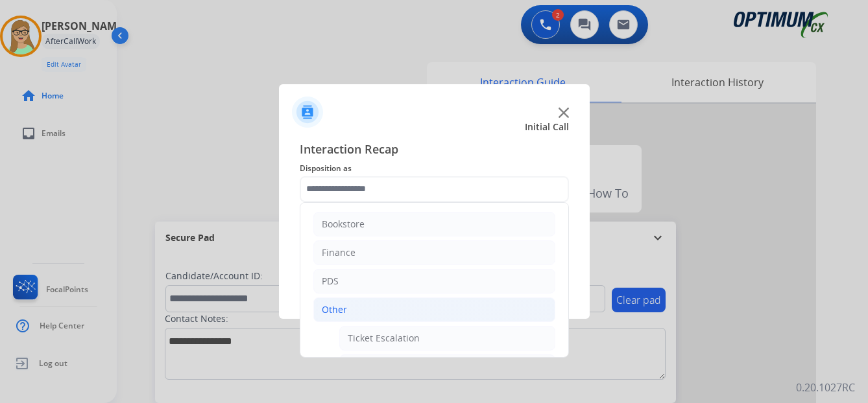
click at [326, 305] on div "Other" at bounding box center [334, 310] width 25 height 13
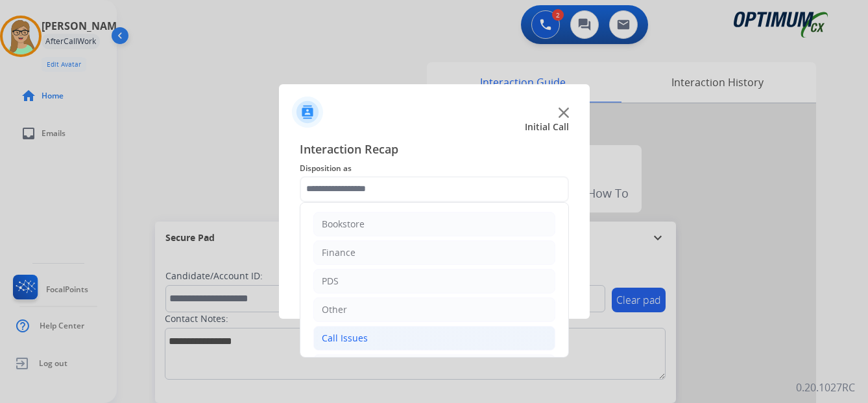
click at [356, 340] on div "Call Issues" at bounding box center [345, 338] width 46 height 13
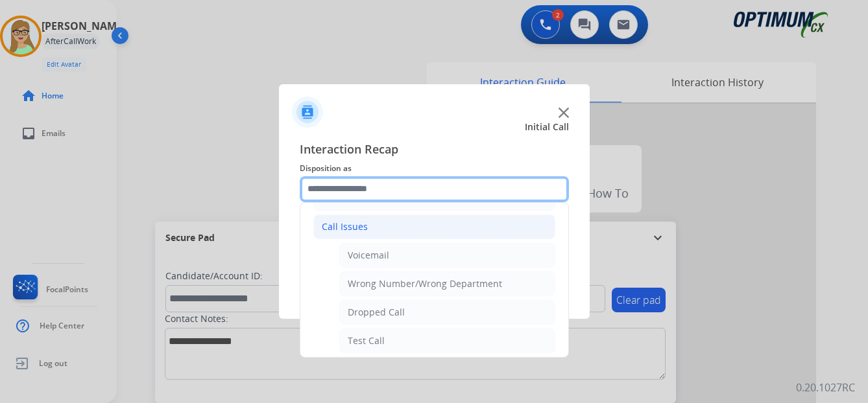
scroll to position [130, 0]
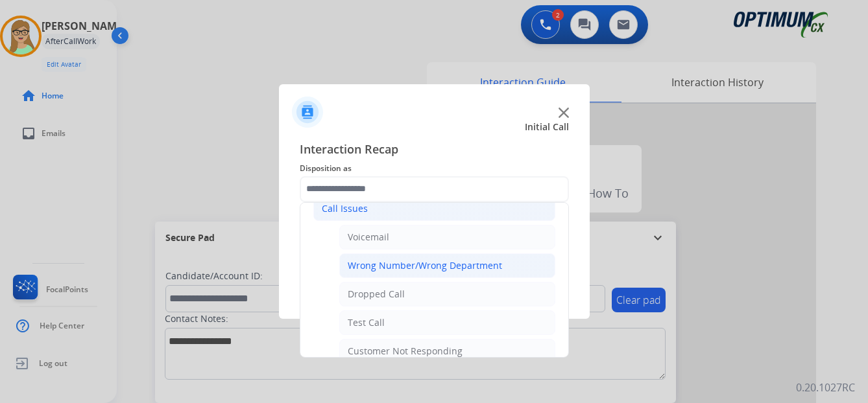
click at [431, 270] on div "Wrong Number/Wrong Department" at bounding box center [425, 265] width 154 height 13
type input "**********"
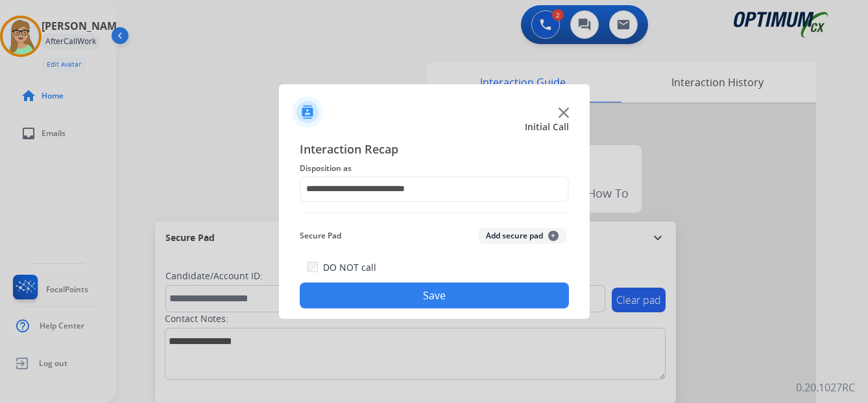
click at [407, 303] on button "Save" at bounding box center [434, 296] width 269 height 26
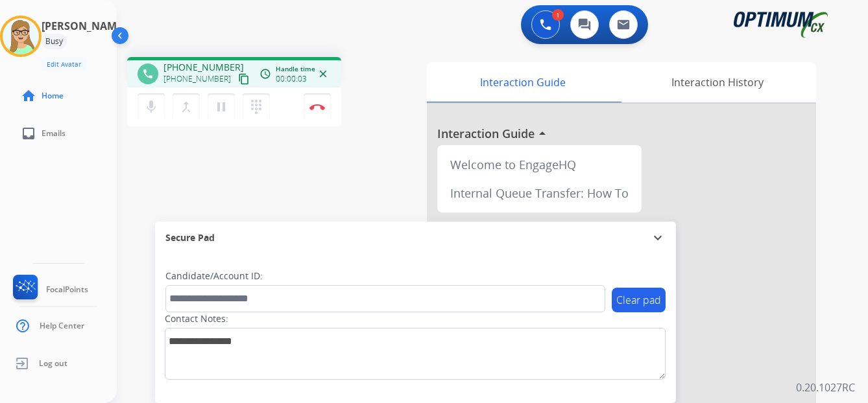
click at [238, 78] on mat-icon "content_copy" at bounding box center [244, 79] width 12 height 12
click at [317, 104] on img at bounding box center [317, 107] width 16 height 6
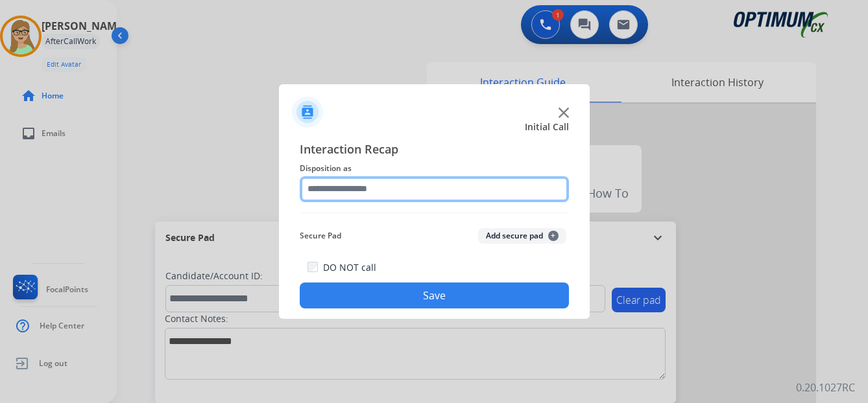
click at [349, 192] on input "text" at bounding box center [434, 189] width 269 height 26
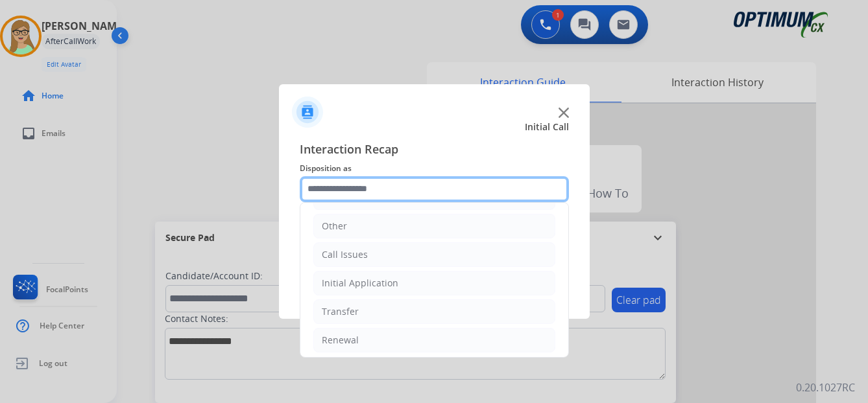
scroll to position [88, 0]
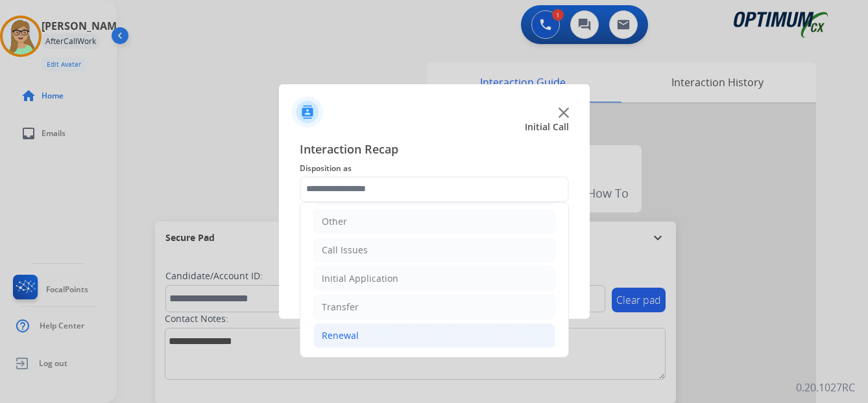
click at [346, 337] on div "Renewal" at bounding box center [340, 335] width 37 height 13
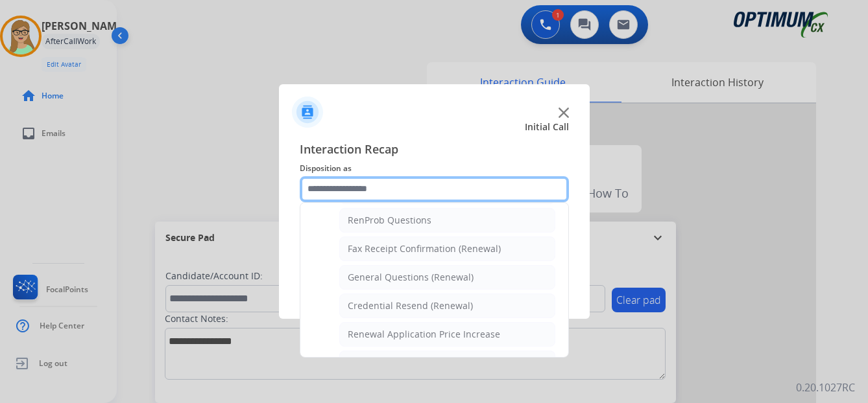
scroll to position [348, 0]
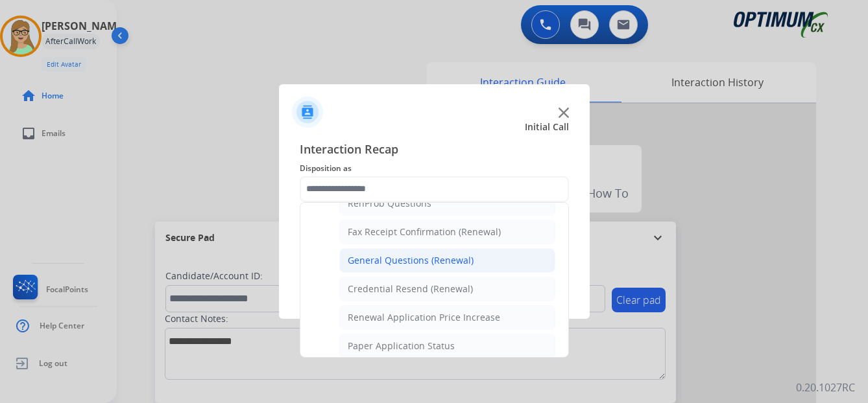
click at [401, 259] on div "General Questions (Renewal)" at bounding box center [411, 260] width 126 height 13
type input "**********"
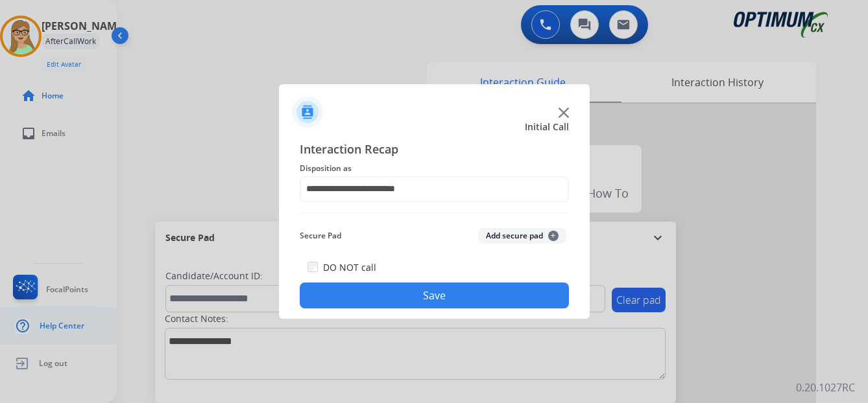
drag, startPoint x: 401, startPoint y: 296, endPoint x: 3, endPoint y: 332, distance: 400.5
click at [357, 304] on button "Save" at bounding box center [434, 296] width 269 height 26
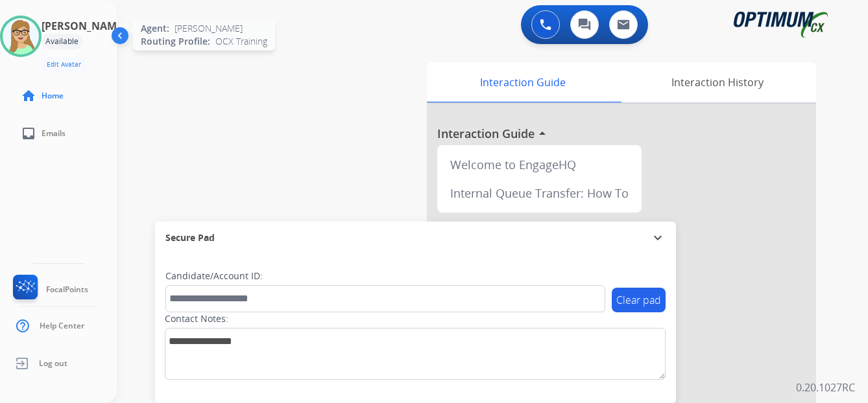
click at [38, 30] on img at bounding box center [21, 36] width 36 height 36
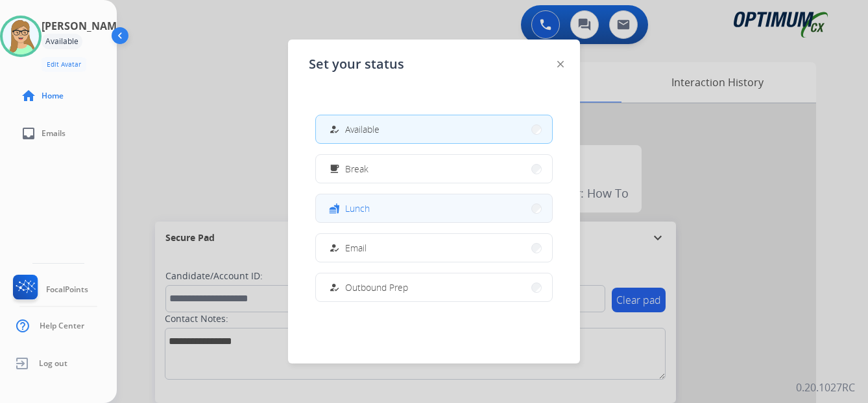
click at [357, 208] on span "Lunch" at bounding box center [357, 209] width 25 height 14
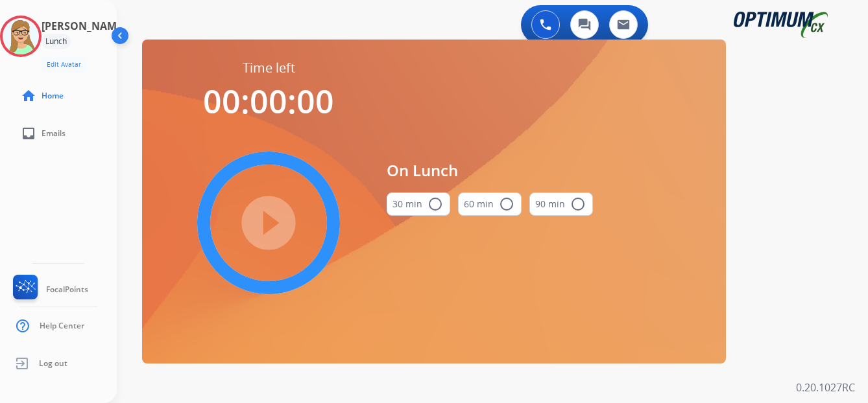
drag, startPoint x: 436, startPoint y: 203, endPoint x: 329, endPoint y: 222, distance: 108.6
click at [435, 203] on mat-icon "radio_button_unchecked" at bounding box center [435, 205] width 16 height 16
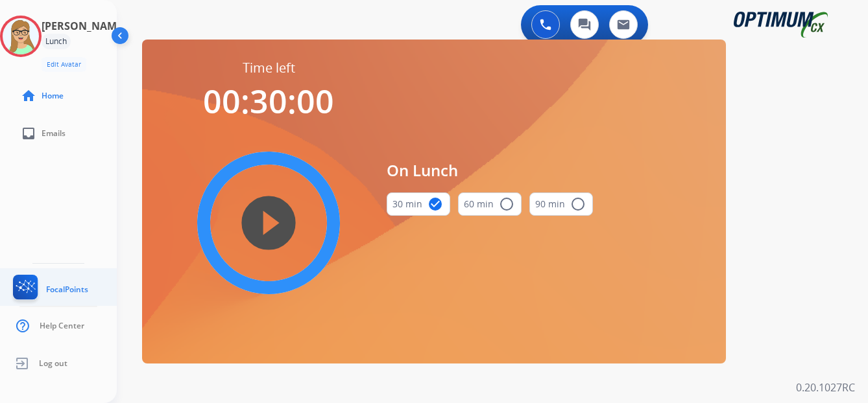
drag, startPoint x: 262, startPoint y: 221, endPoint x: 0, endPoint y: 271, distance: 266.7
click at [235, 225] on div "play_circle_filled" at bounding box center [268, 223] width 195 height 195
click at [276, 215] on mat-icon "play_circle_filled" at bounding box center [269, 223] width 16 height 16
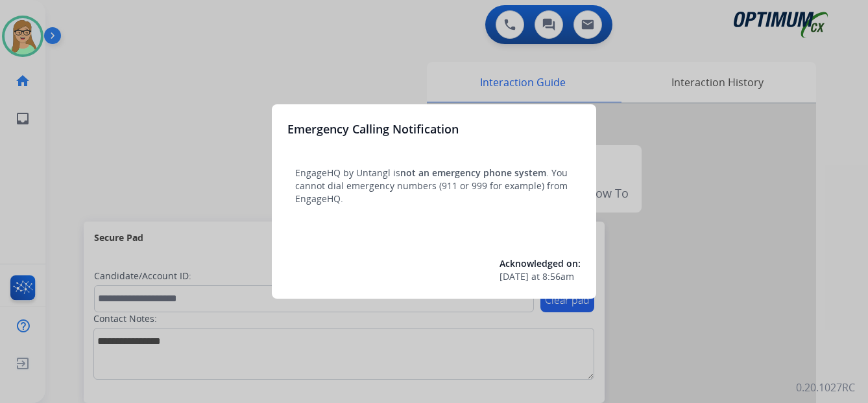
click at [32, 32] on div at bounding box center [434, 201] width 868 height 403
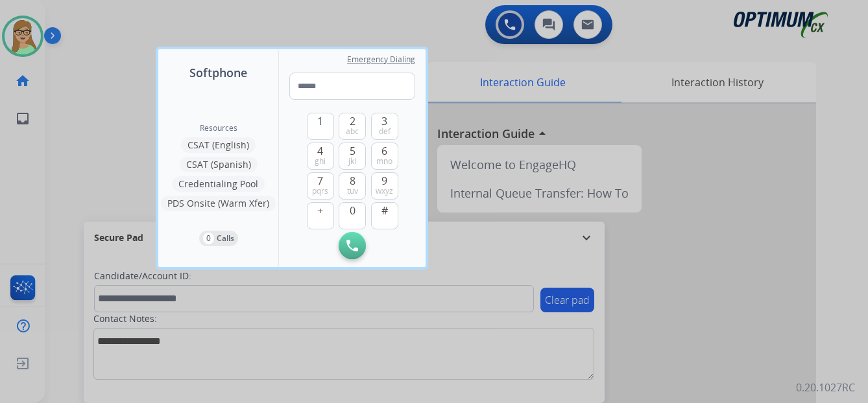
drag, startPoint x: 139, startPoint y: 57, endPoint x: 110, endPoint y: 47, distance: 30.1
click at [139, 56] on div at bounding box center [434, 201] width 868 height 403
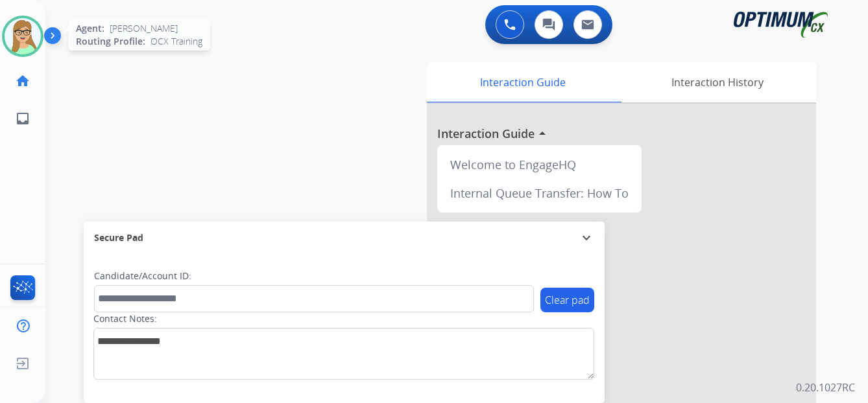
click at [39, 32] on img at bounding box center [23, 36] width 36 height 36
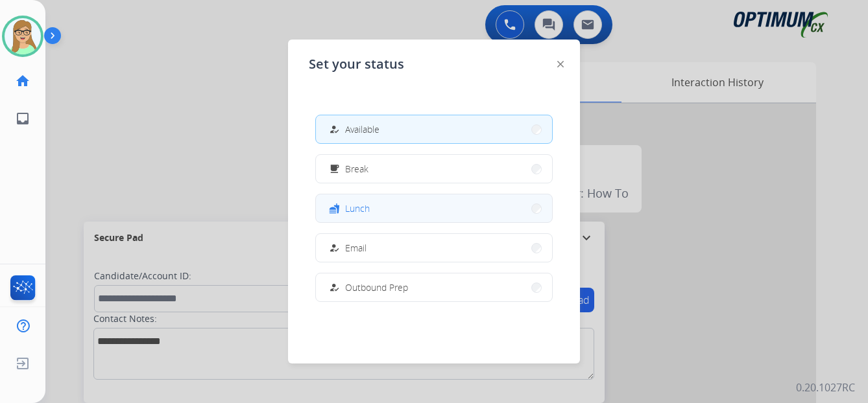
click at [361, 213] on span "Lunch" at bounding box center [357, 209] width 25 height 14
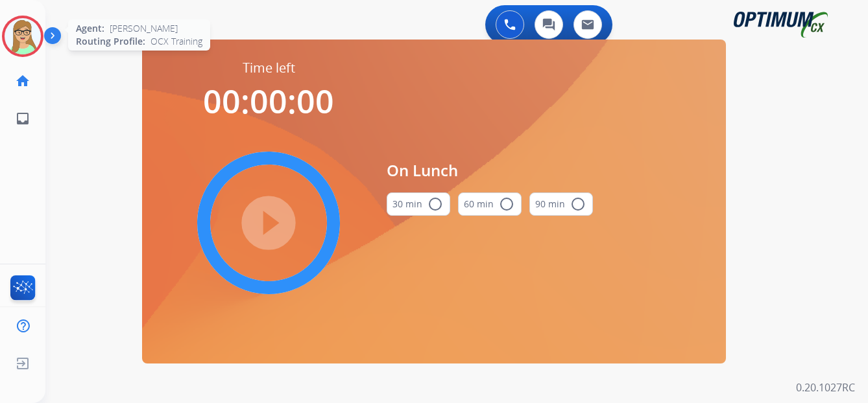
click at [34, 33] on img at bounding box center [23, 36] width 36 height 36
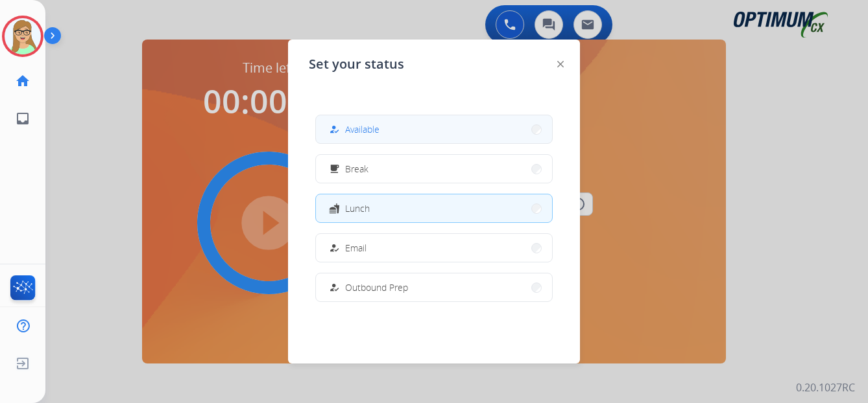
click at [354, 136] on span "Available" at bounding box center [362, 130] width 34 height 14
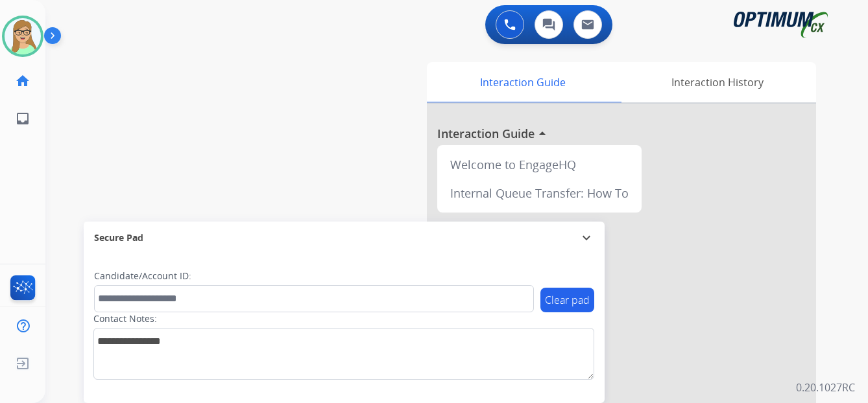
click at [57, 39] on img at bounding box center [55, 38] width 22 height 25
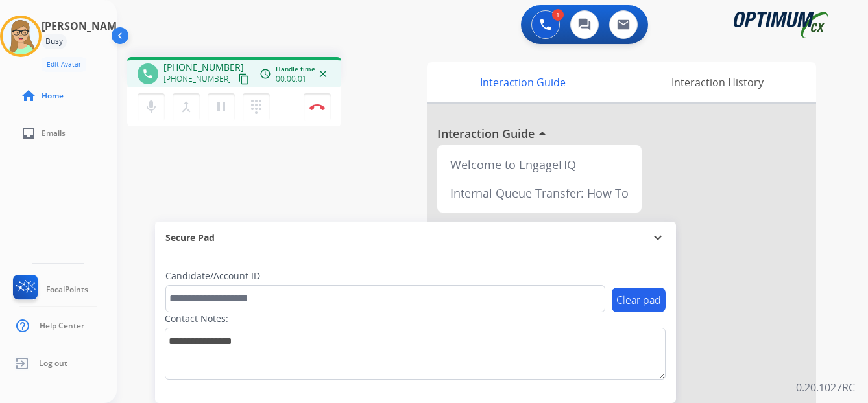
click at [238, 79] on mat-icon "content_copy" at bounding box center [244, 79] width 12 height 12
click at [318, 104] on img at bounding box center [317, 107] width 16 height 6
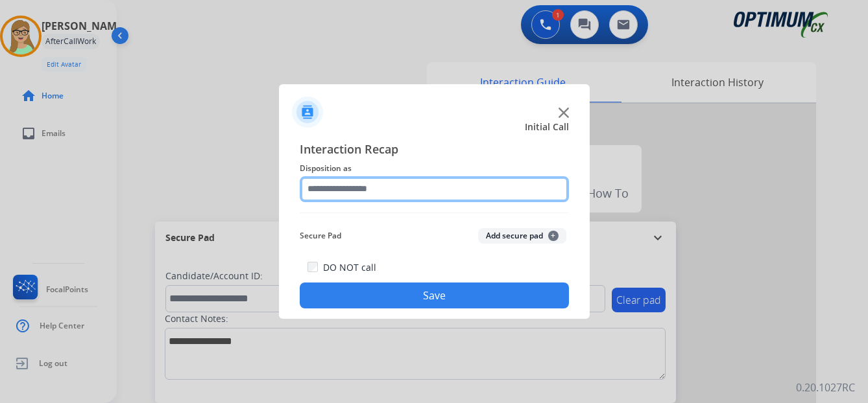
click at [358, 188] on input "text" at bounding box center [434, 189] width 269 height 26
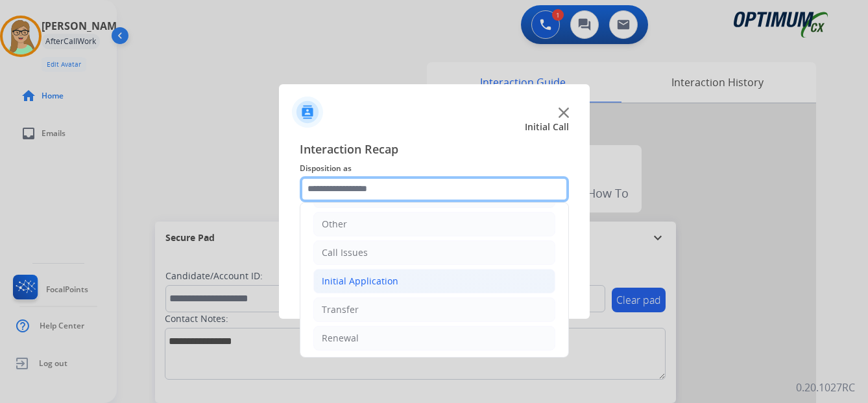
scroll to position [88, 0]
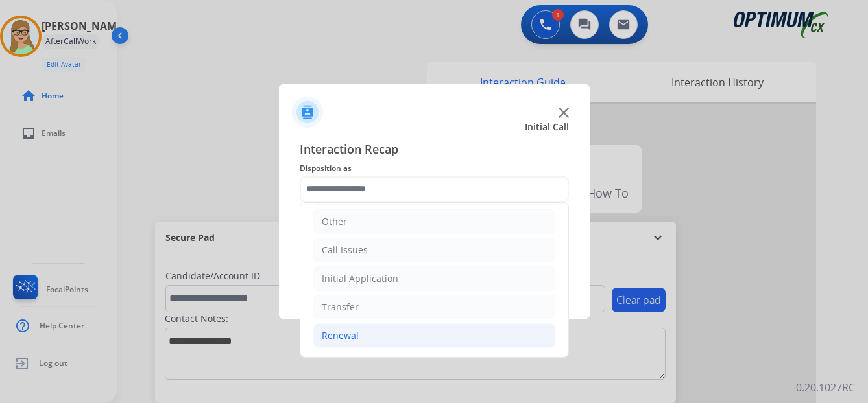
click at [354, 333] on div "Renewal" at bounding box center [340, 335] width 37 height 13
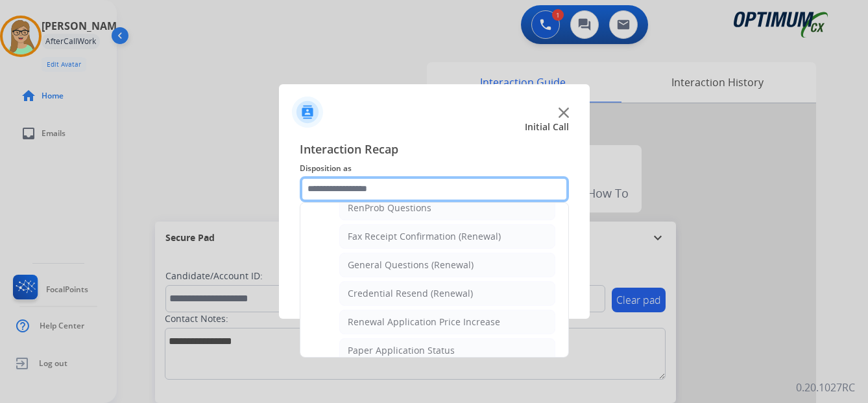
scroll to position [348, 0]
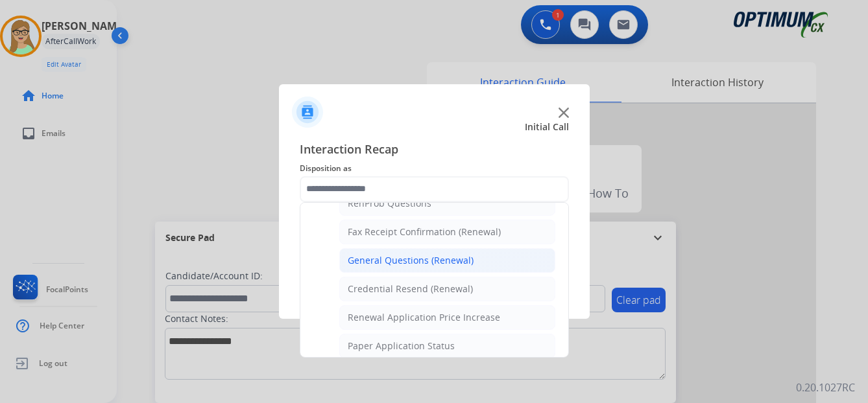
click at [393, 263] on div "General Questions (Renewal)" at bounding box center [411, 260] width 126 height 13
type input "**********"
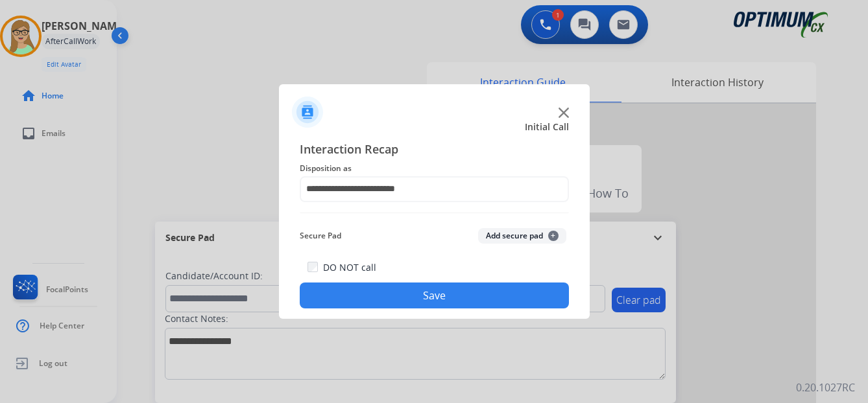
drag, startPoint x: 395, startPoint y: 298, endPoint x: 270, endPoint y: 322, distance: 126.9
click at [385, 300] on button "Save" at bounding box center [434, 296] width 269 height 26
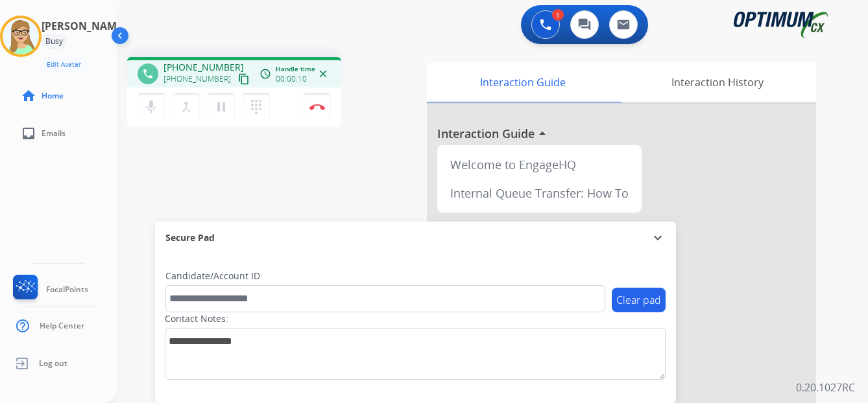
click at [27, 197] on div "[PERSON_NAME] Edit Avatar Agent: [PERSON_NAME] Profile: OCX Training home Home …" at bounding box center [58, 201] width 117 height 403
click at [238, 81] on mat-icon "content_copy" at bounding box center [244, 79] width 12 height 12
click at [315, 100] on button "Disconnect" at bounding box center [317, 106] width 27 height 27
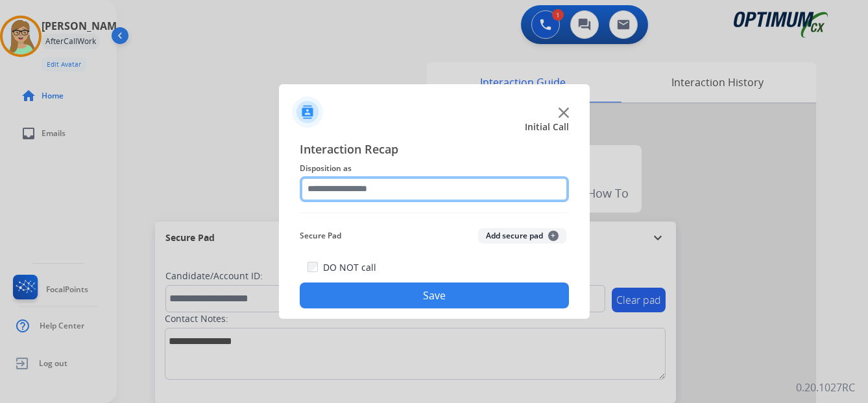
click at [338, 183] on input "text" at bounding box center [434, 189] width 269 height 26
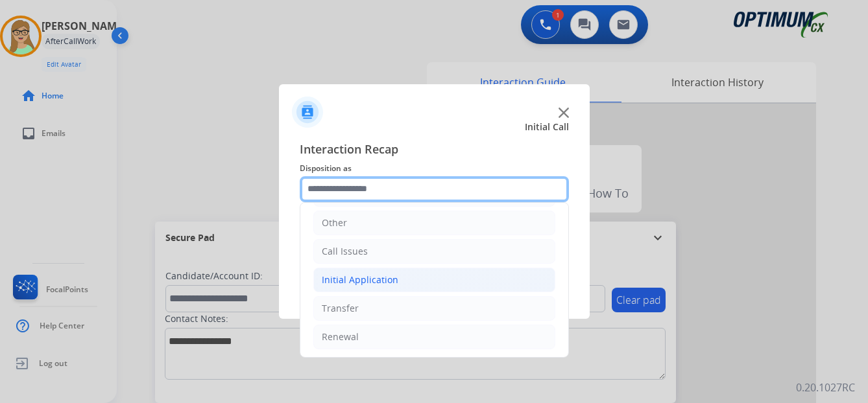
scroll to position [88, 0]
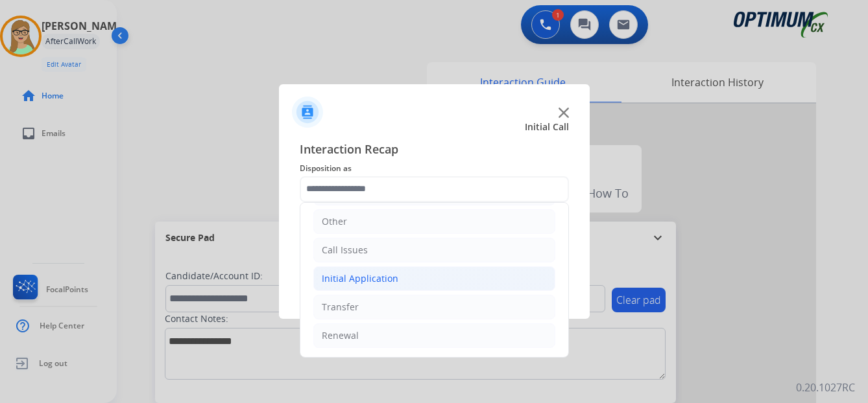
click at [377, 277] on div "Initial Application" at bounding box center [360, 278] width 77 height 13
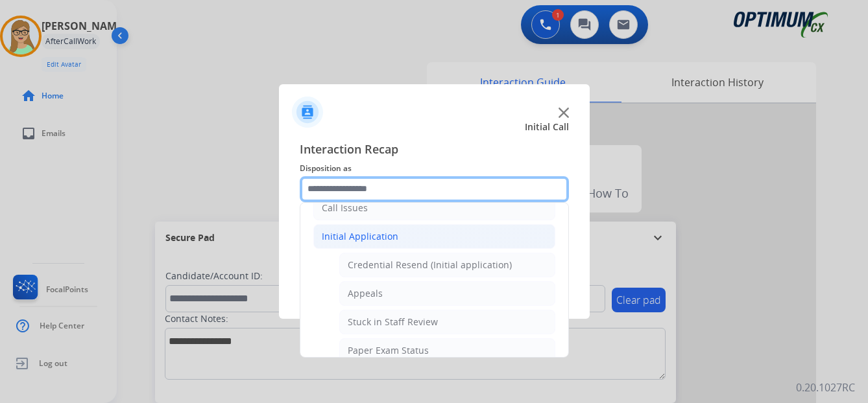
scroll to position [153, 0]
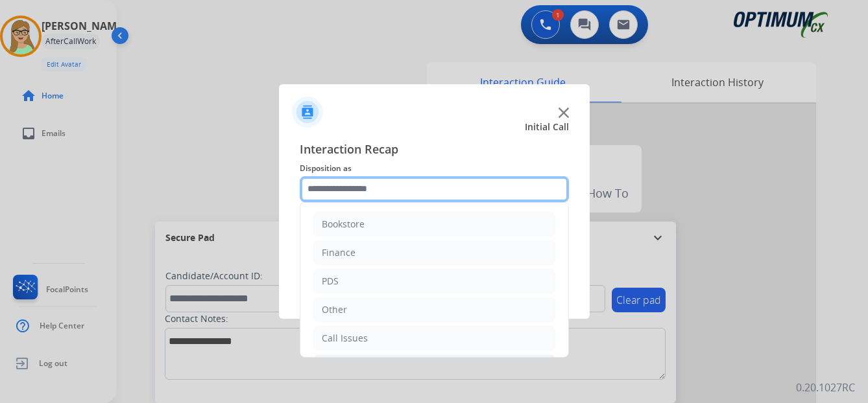
click at [344, 191] on input "text" at bounding box center [434, 189] width 269 height 26
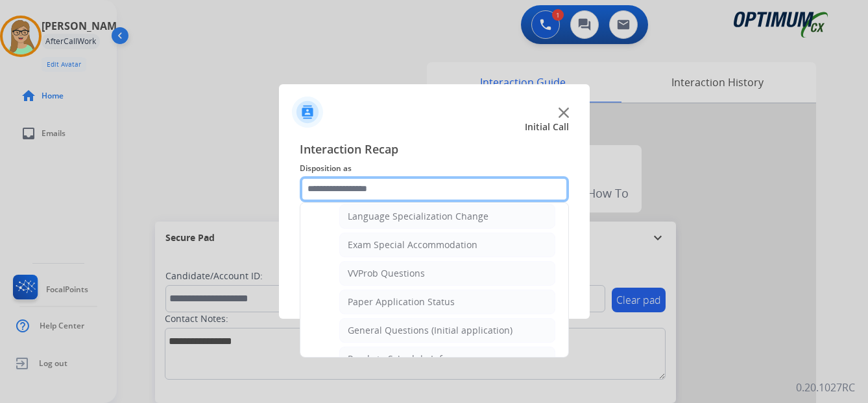
scroll to position [713, 0]
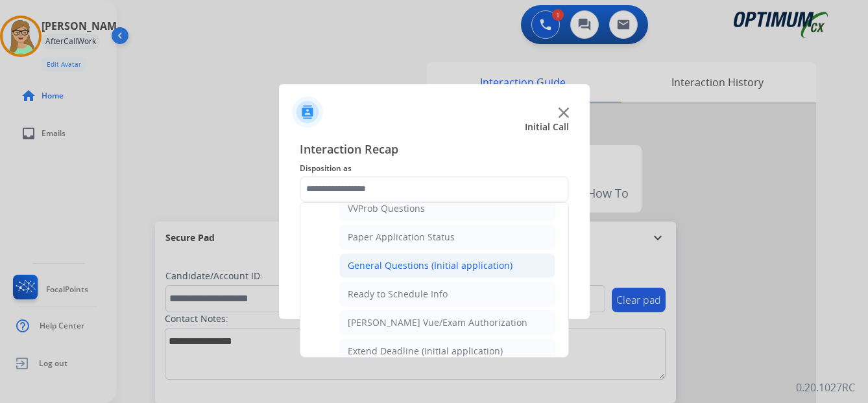
click at [409, 261] on div "General Questions (Initial application)" at bounding box center [430, 265] width 165 height 13
type input "**********"
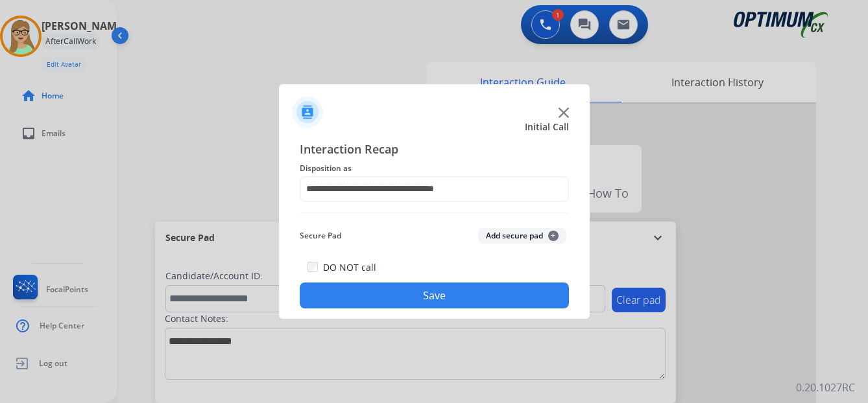
click at [375, 296] on button "Save" at bounding box center [434, 296] width 269 height 26
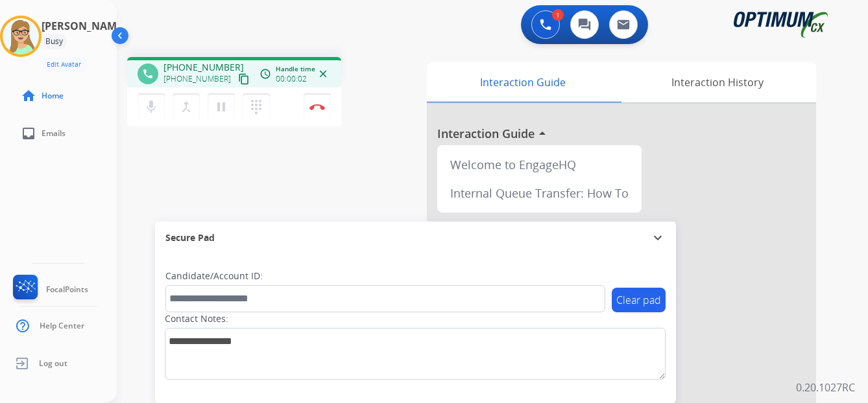
click at [238, 79] on mat-icon "content_copy" at bounding box center [244, 79] width 12 height 12
click at [34, 181] on div "[PERSON_NAME] Edit Avatar Agent: [PERSON_NAME] Profile: OCX Training home Home …" at bounding box center [58, 201] width 117 height 403
click at [318, 104] on img at bounding box center [317, 107] width 16 height 6
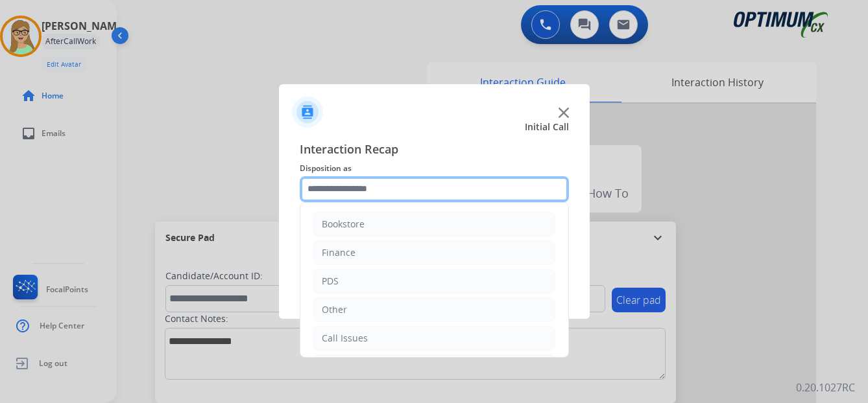
click at [359, 189] on input "text" at bounding box center [434, 189] width 269 height 26
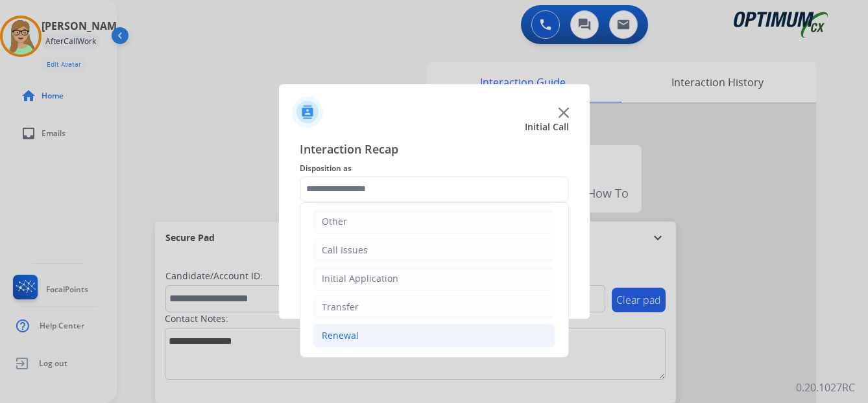
click at [351, 337] on div "Renewal" at bounding box center [340, 335] width 37 height 13
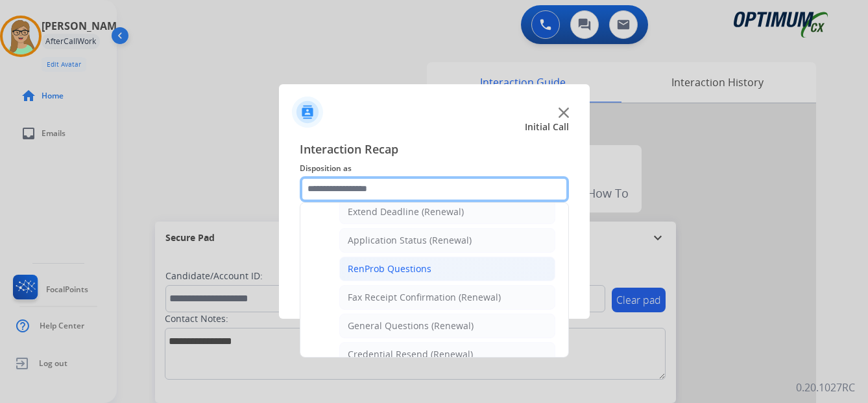
scroll to position [283, 0]
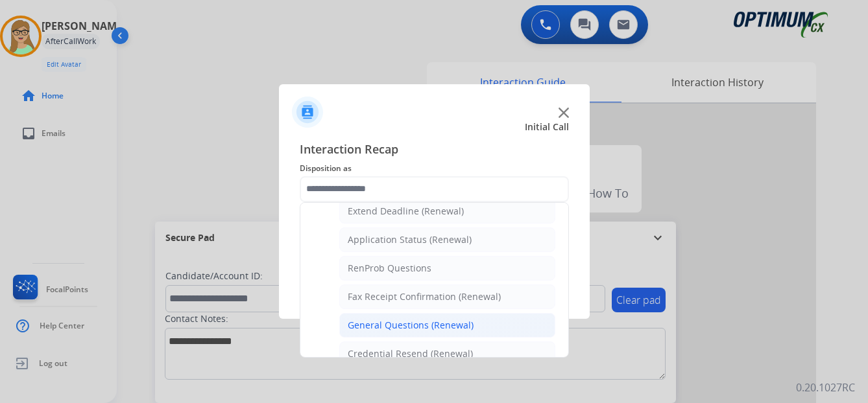
click at [406, 322] on div "General Questions (Renewal)" at bounding box center [411, 325] width 126 height 13
type input "**********"
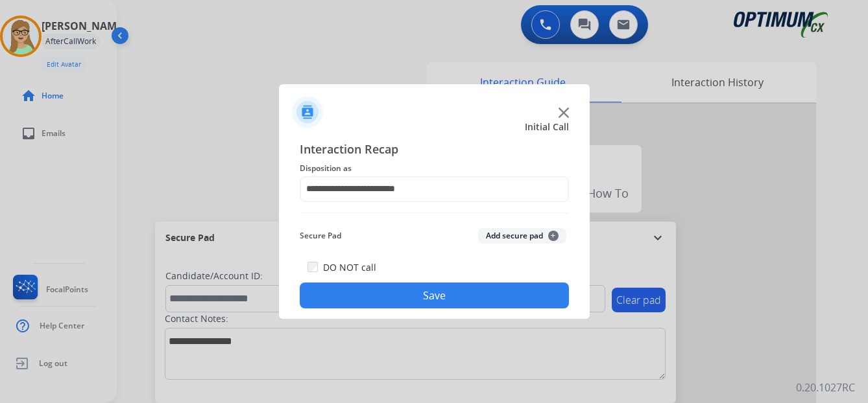
click at [416, 300] on button "Save" at bounding box center [434, 296] width 269 height 26
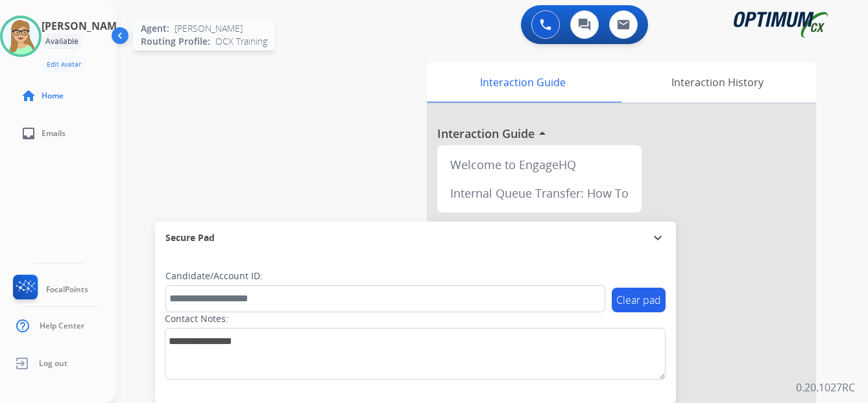
click at [27, 23] on img at bounding box center [21, 36] width 36 height 36
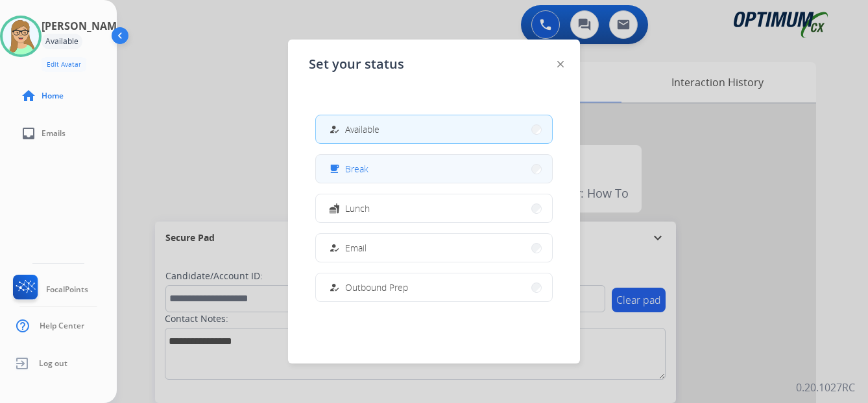
click at [363, 172] on span "Break" at bounding box center [356, 169] width 23 height 14
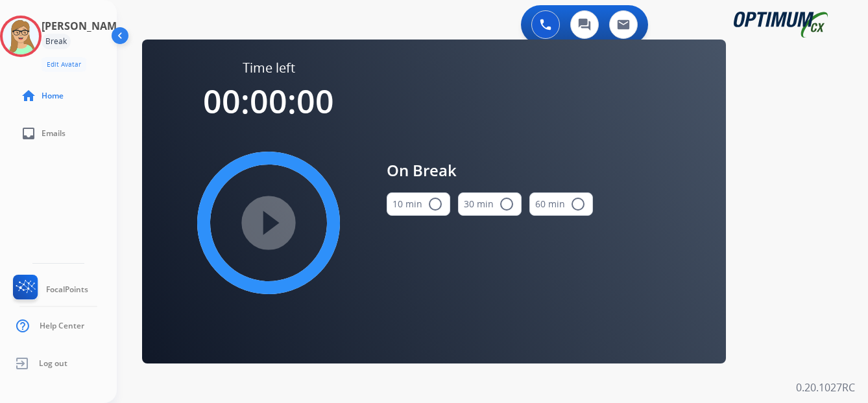
click at [430, 204] on mat-icon "radio_button_unchecked" at bounding box center [435, 205] width 16 height 16
click at [276, 216] on mat-icon "play_circle_filled" at bounding box center [269, 223] width 16 height 16
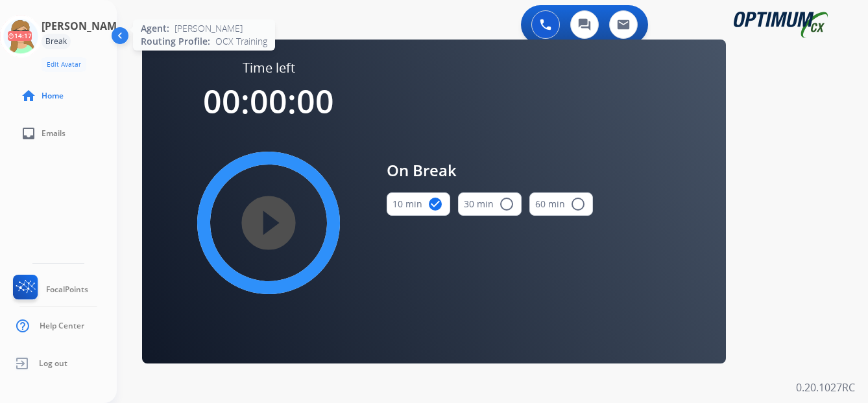
click at [32, 34] on icon at bounding box center [21, 37] width 42 height 42
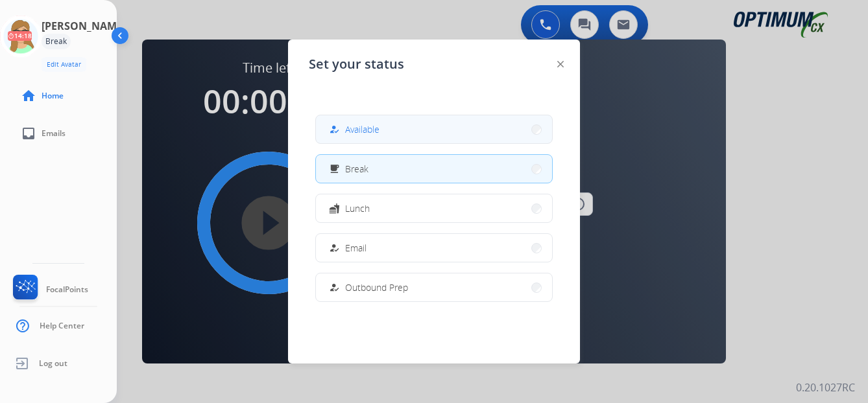
click at [371, 133] on span "Available" at bounding box center [362, 130] width 34 height 14
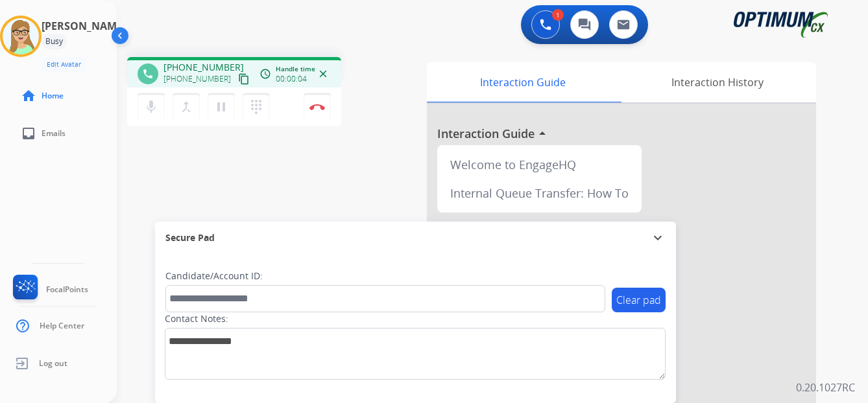
click at [238, 80] on mat-icon "content_copy" at bounding box center [244, 79] width 12 height 12
click at [318, 106] on img at bounding box center [317, 107] width 16 height 6
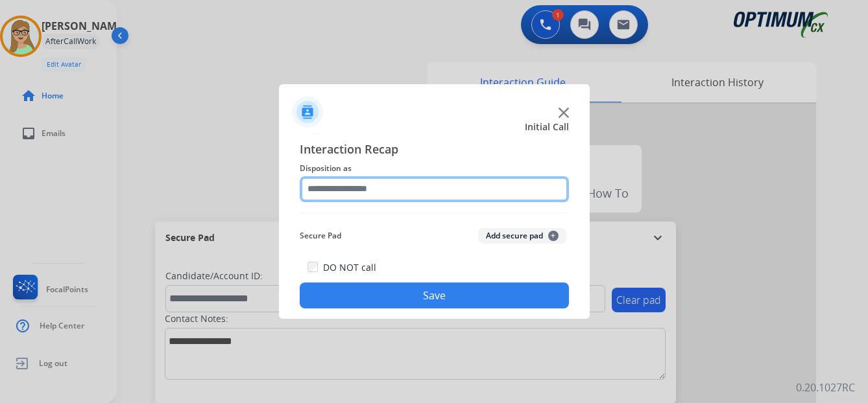
click at [358, 189] on input "text" at bounding box center [434, 189] width 269 height 26
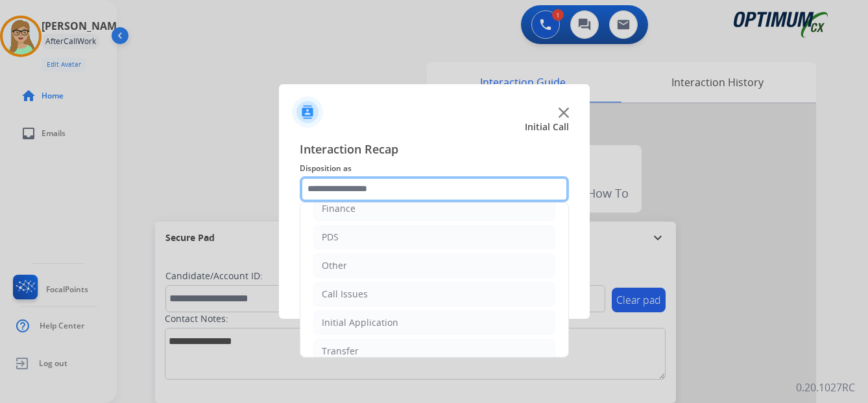
scroll to position [88, 0]
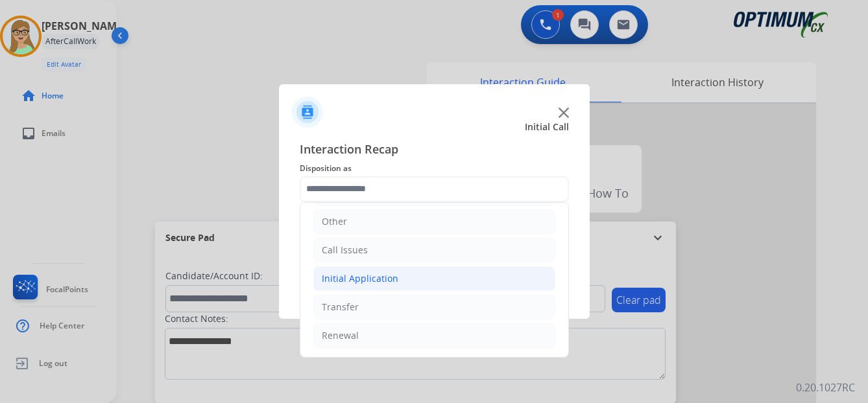
drag, startPoint x: 363, startPoint y: 278, endPoint x: 383, endPoint y: 285, distance: 20.7
click at [364, 278] on div "Initial Application" at bounding box center [360, 278] width 77 height 13
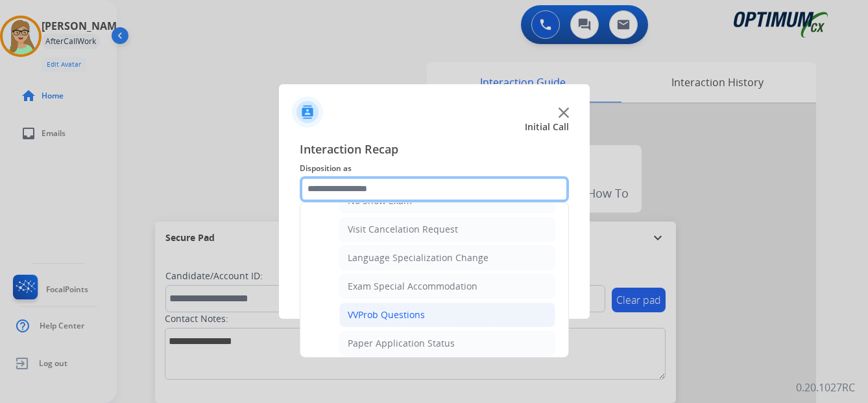
scroll to position [672, 0]
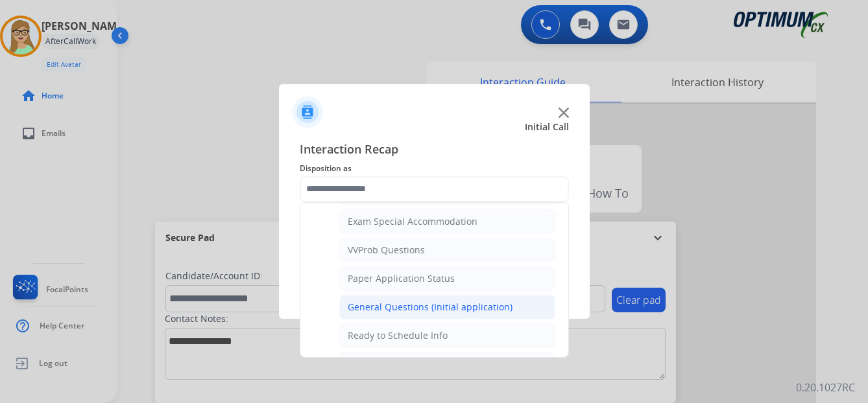
click at [409, 303] on div "General Questions (Initial application)" at bounding box center [430, 307] width 165 height 13
type input "**********"
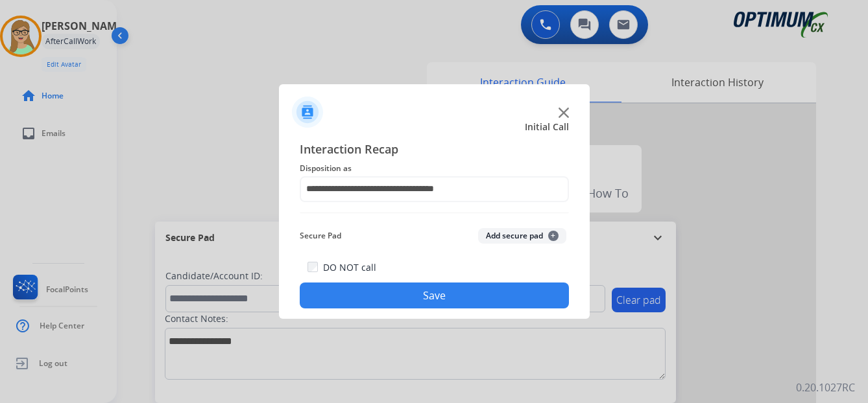
click at [405, 304] on button "Save" at bounding box center [434, 296] width 269 height 26
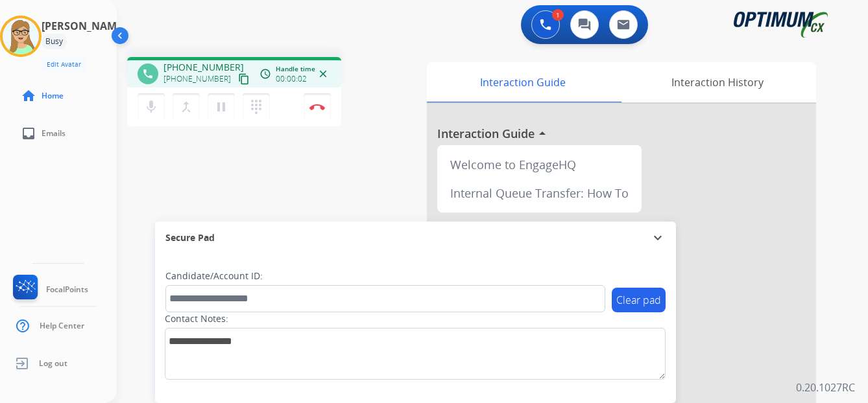
drag, startPoint x: 229, startPoint y: 81, endPoint x: 6, endPoint y: 228, distance: 266.9
click at [213, 90] on div "phone +12672054253 +12672054253 content_copy access_time Call metrics Queue 00:…" at bounding box center [234, 93] width 214 height 73
drag, startPoint x: 230, startPoint y: 78, endPoint x: 187, endPoint y: 102, distance: 49.6
click at [238, 78] on mat-icon "content_copy" at bounding box center [244, 79] width 12 height 12
click at [38, 209] on div "[PERSON_NAME] Edit Avatar Agent: [PERSON_NAME] Profile: OCX Training home Home …" at bounding box center [58, 201] width 117 height 403
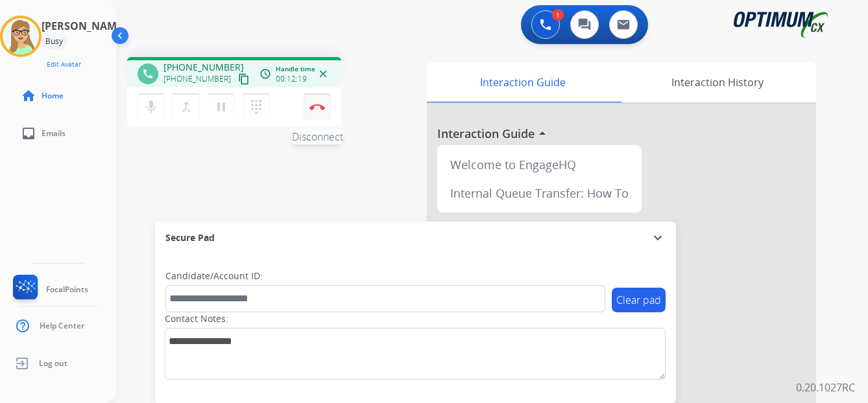
click at [318, 106] on img at bounding box center [317, 107] width 16 height 6
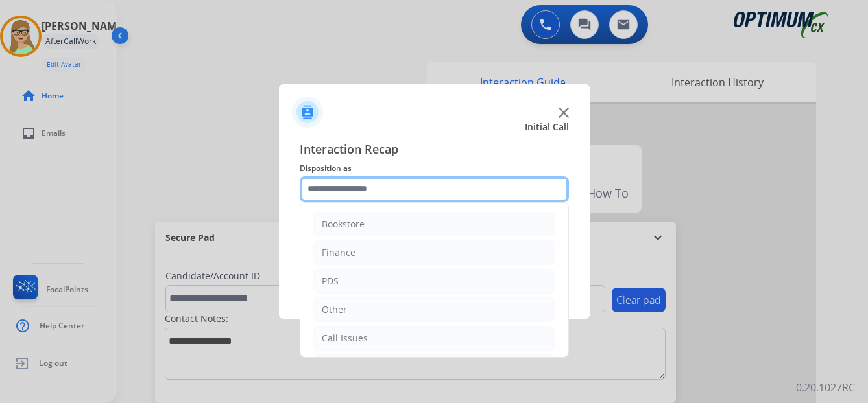
click at [364, 187] on input "text" at bounding box center [434, 189] width 269 height 26
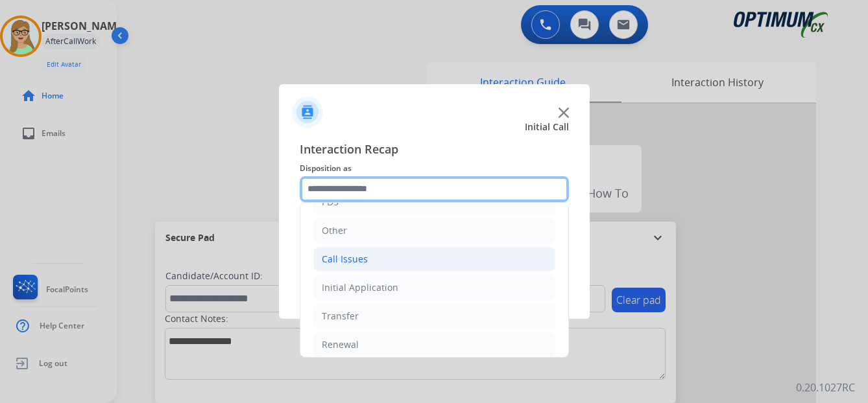
scroll to position [88, 0]
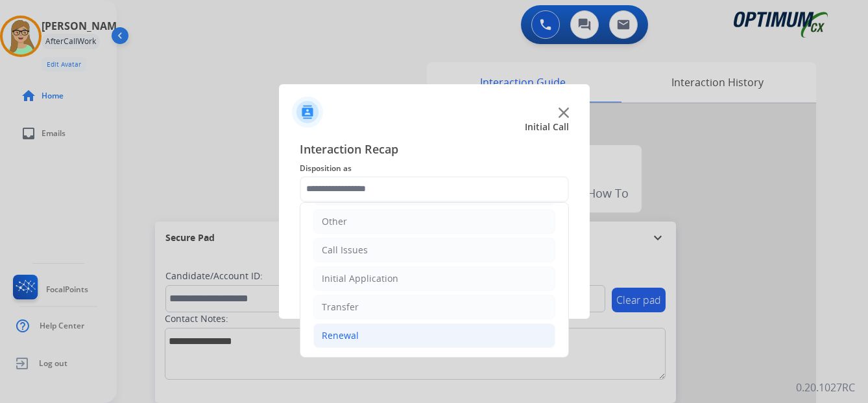
click at [347, 338] on div "Renewal" at bounding box center [340, 335] width 37 height 13
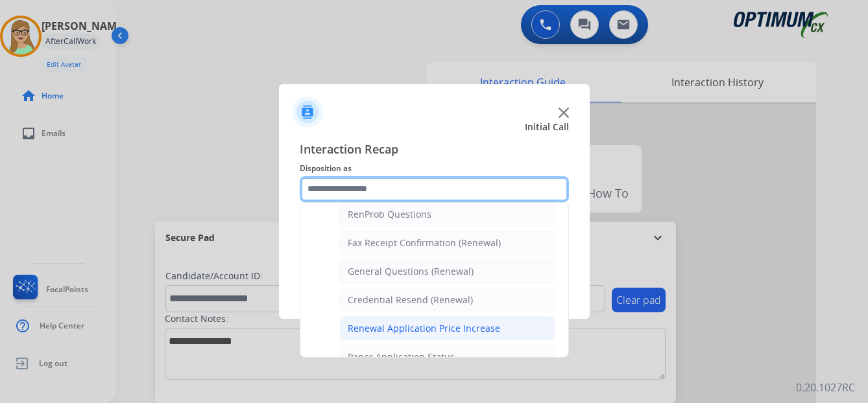
scroll to position [306, 0]
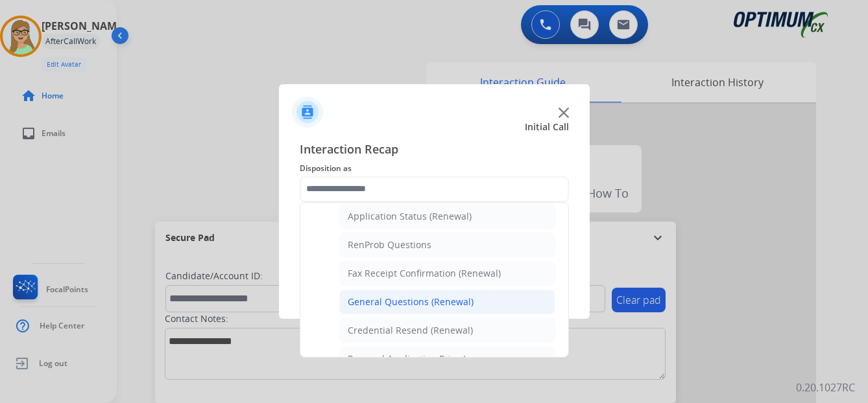
click at [382, 304] on div "General Questions (Renewal)" at bounding box center [411, 302] width 126 height 13
type input "**********"
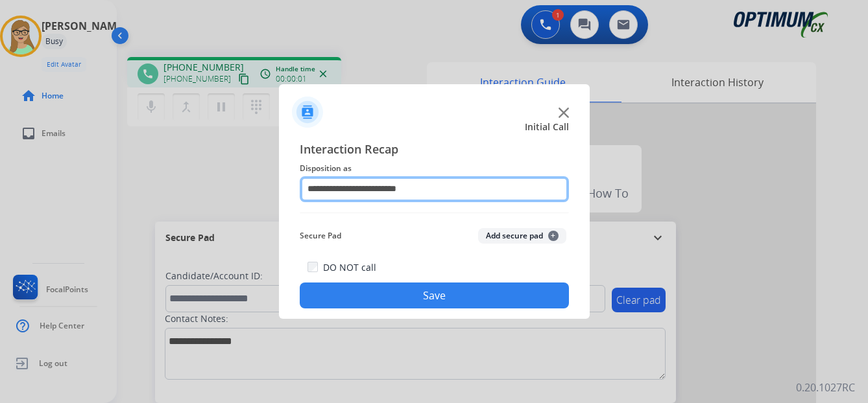
click at [350, 187] on input "**********" at bounding box center [434, 189] width 269 height 26
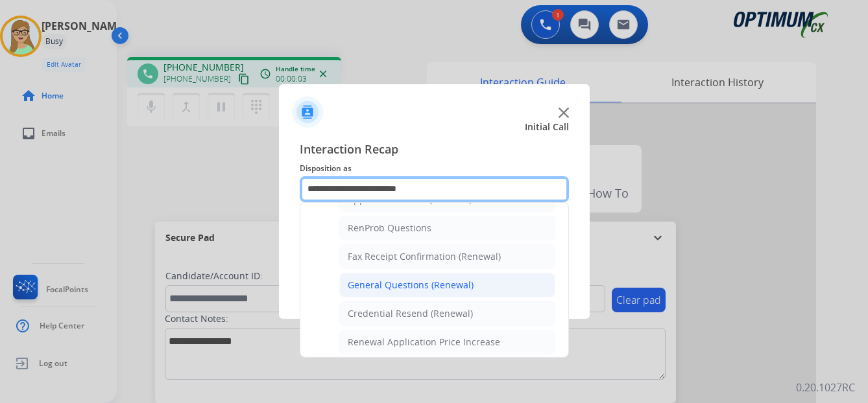
scroll to position [324, 0]
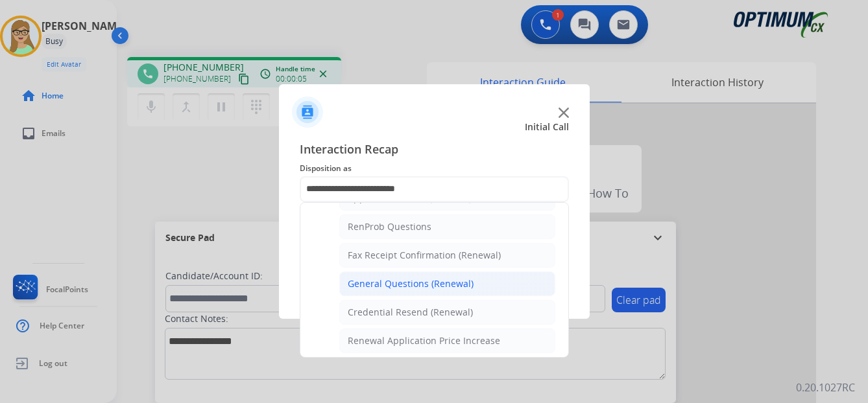
click at [382, 285] on div "General Questions (Renewal)" at bounding box center [411, 284] width 126 height 13
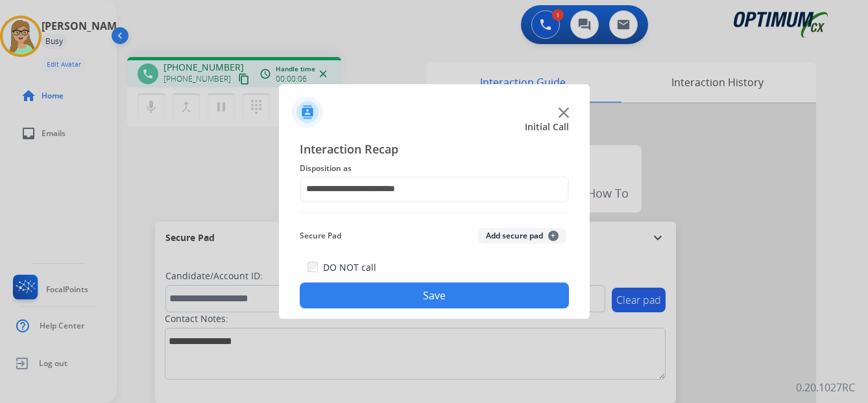
click at [399, 293] on button "Save" at bounding box center [434, 296] width 269 height 26
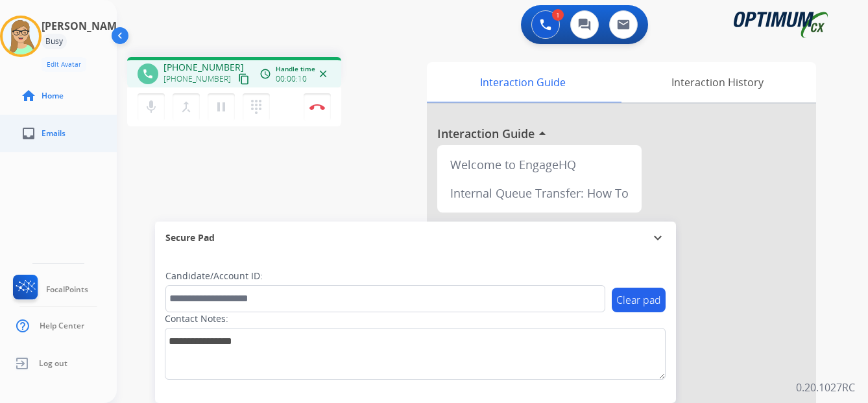
drag, startPoint x: 232, startPoint y: 80, endPoint x: 75, endPoint y: 120, distance: 161.9
click at [238, 82] on mat-icon "content_copy" at bounding box center [244, 79] width 12 height 12
click at [313, 105] on img at bounding box center [317, 107] width 16 height 6
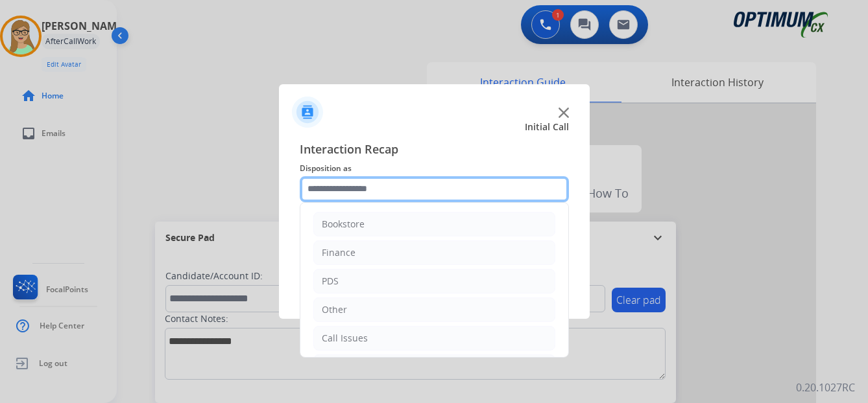
drag, startPoint x: 355, startPoint y: 182, endPoint x: 346, endPoint y: 188, distance: 10.3
click at [354, 182] on input "text" at bounding box center [434, 189] width 269 height 26
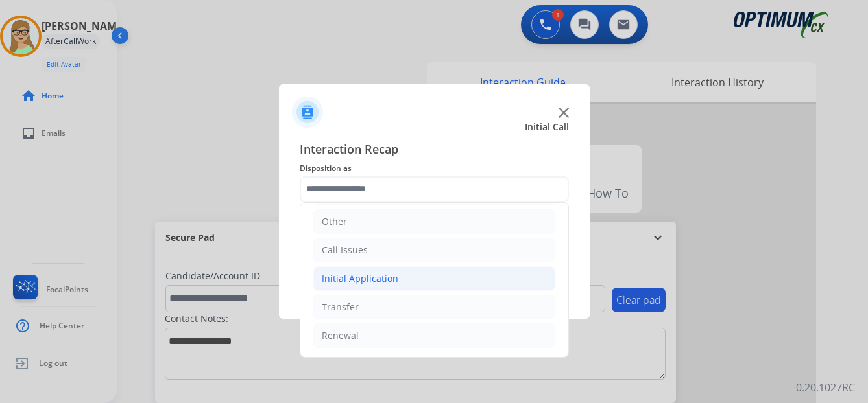
click at [375, 279] on div "Initial Application" at bounding box center [360, 278] width 77 height 13
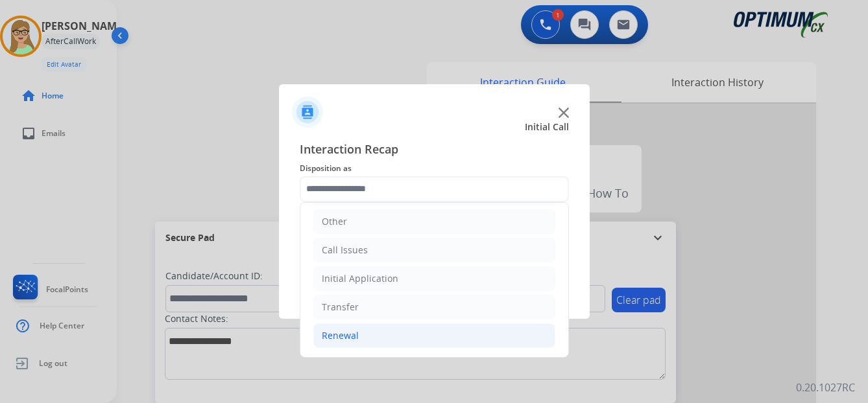
click at [343, 333] on div "Renewal" at bounding box center [340, 335] width 37 height 13
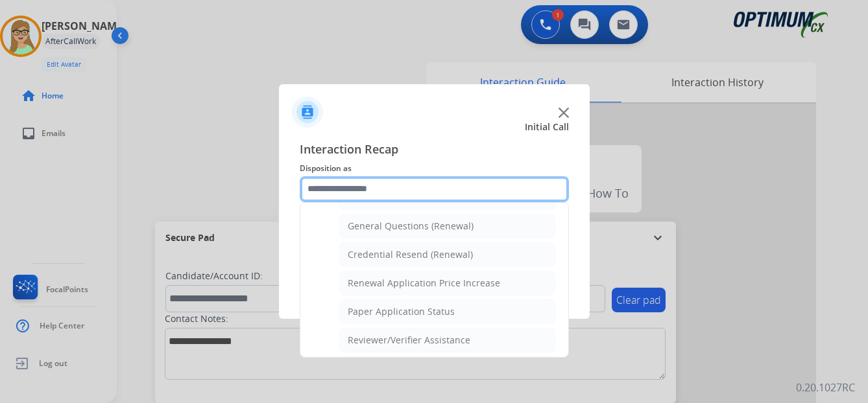
scroll to position [371, 0]
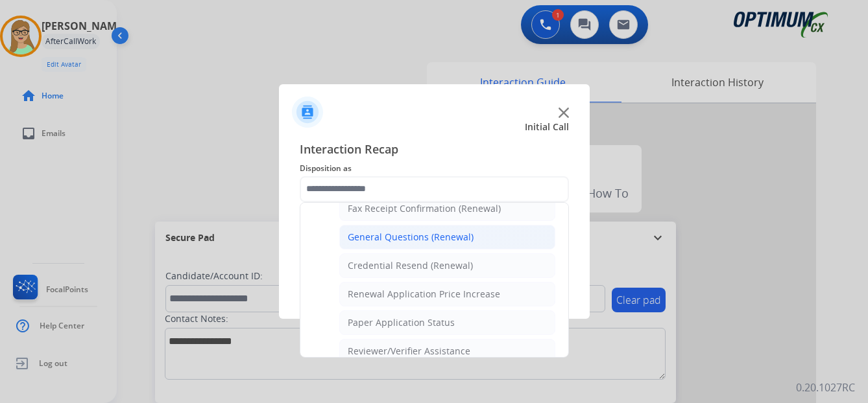
click at [394, 236] on div "General Questions (Renewal)" at bounding box center [411, 237] width 126 height 13
type input "**********"
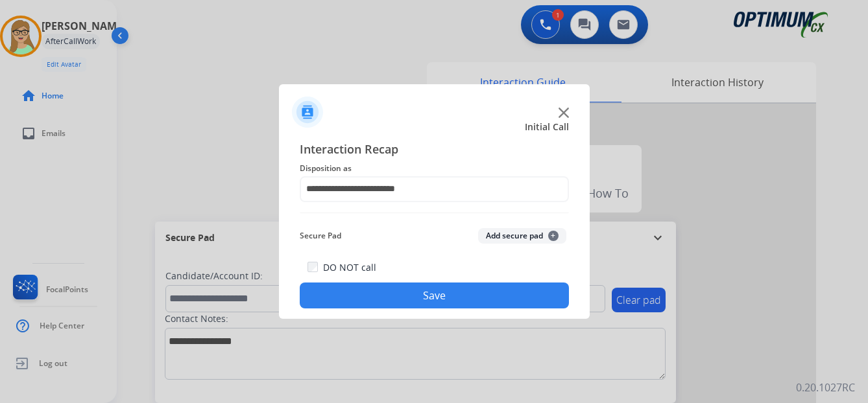
click at [371, 292] on button "Save" at bounding box center [434, 296] width 269 height 26
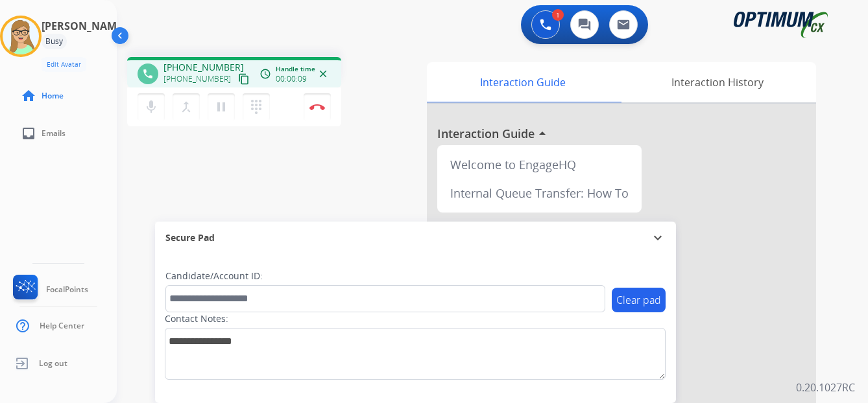
click at [238, 80] on mat-icon "content_copy" at bounding box center [244, 79] width 12 height 12
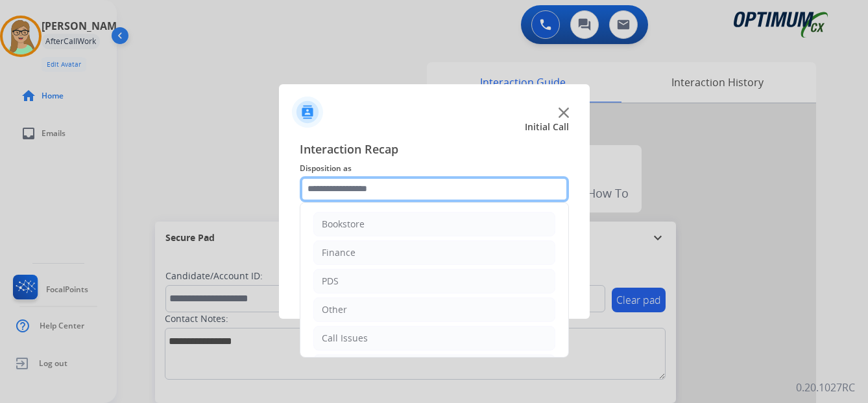
click at [350, 193] on input "text" at bounding box center [434, 189] width 269 height 26
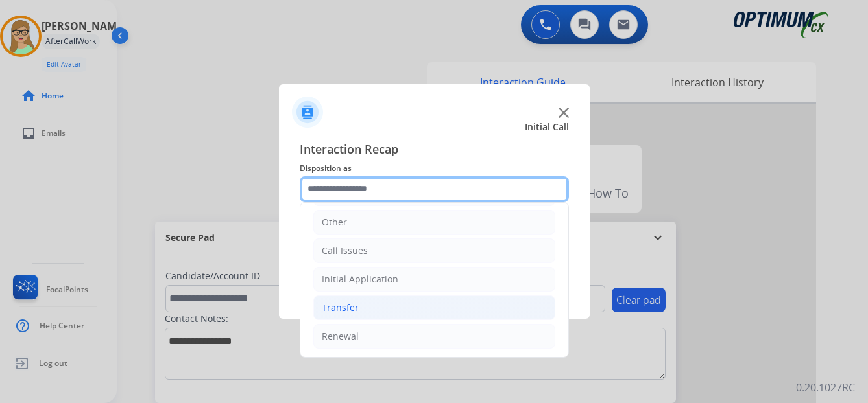
scroll to position [88, 0]
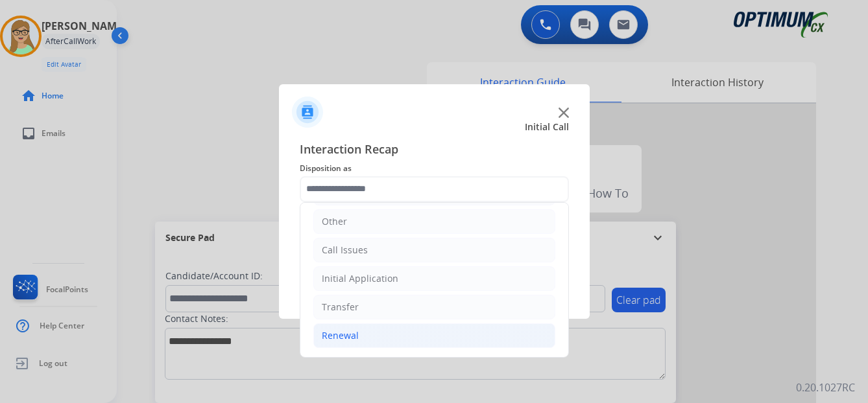
click at [339, 331] on div "Renewal" at bounding box center [340, 335] width 37 height 13
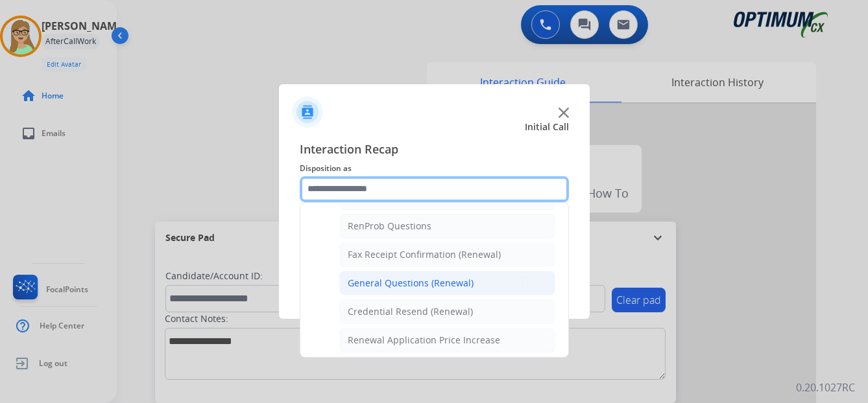
scroll to position [348, 0]
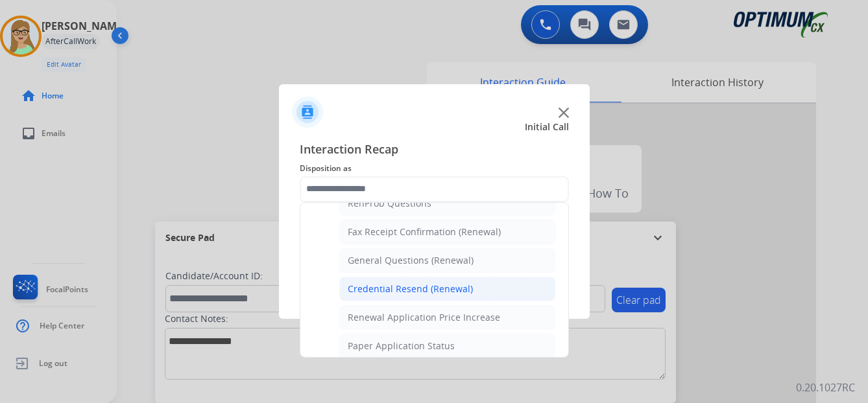
click at [398, 292] on div "Credential Resend (Renewal)" at bounding box center [410, 289] width 125 height 13
type input "**********"
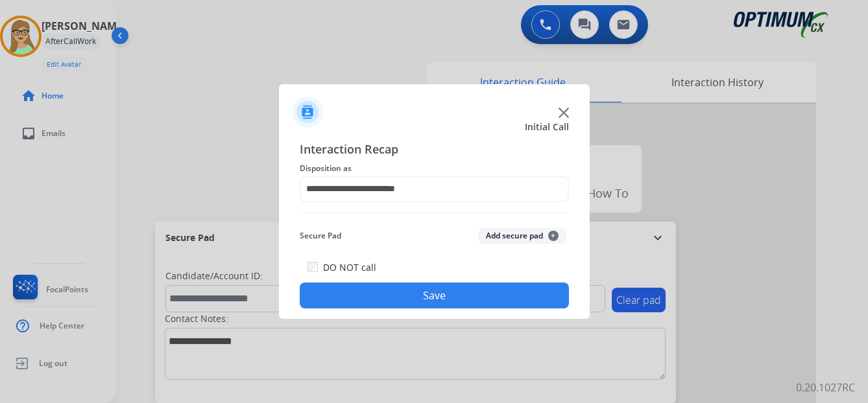
drag, startPoint x: 379, startPoint y: 303, endPoint x: 167, endPoint y: 359, distance: 218.8
click at [375, 303] on button "Save" at bounding box center [434, 296] width 269 height 26
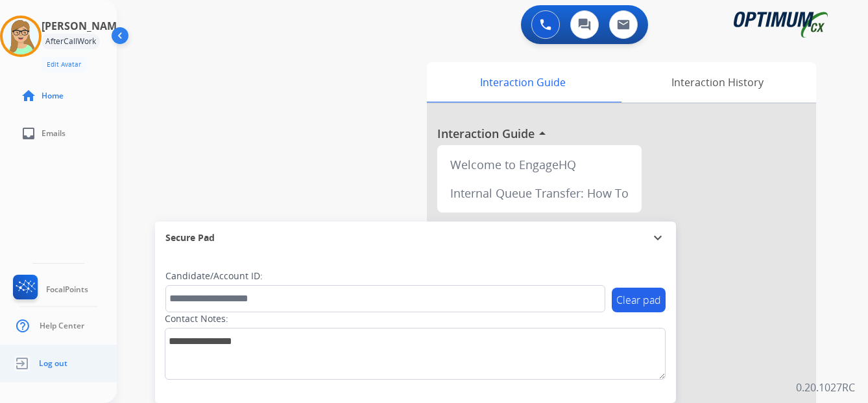
click at [45, 367] on span "Log out" at bounding box center [53, 364] width 29 height 10
